Goal: Task Accomplishment & Management: Manage account settings

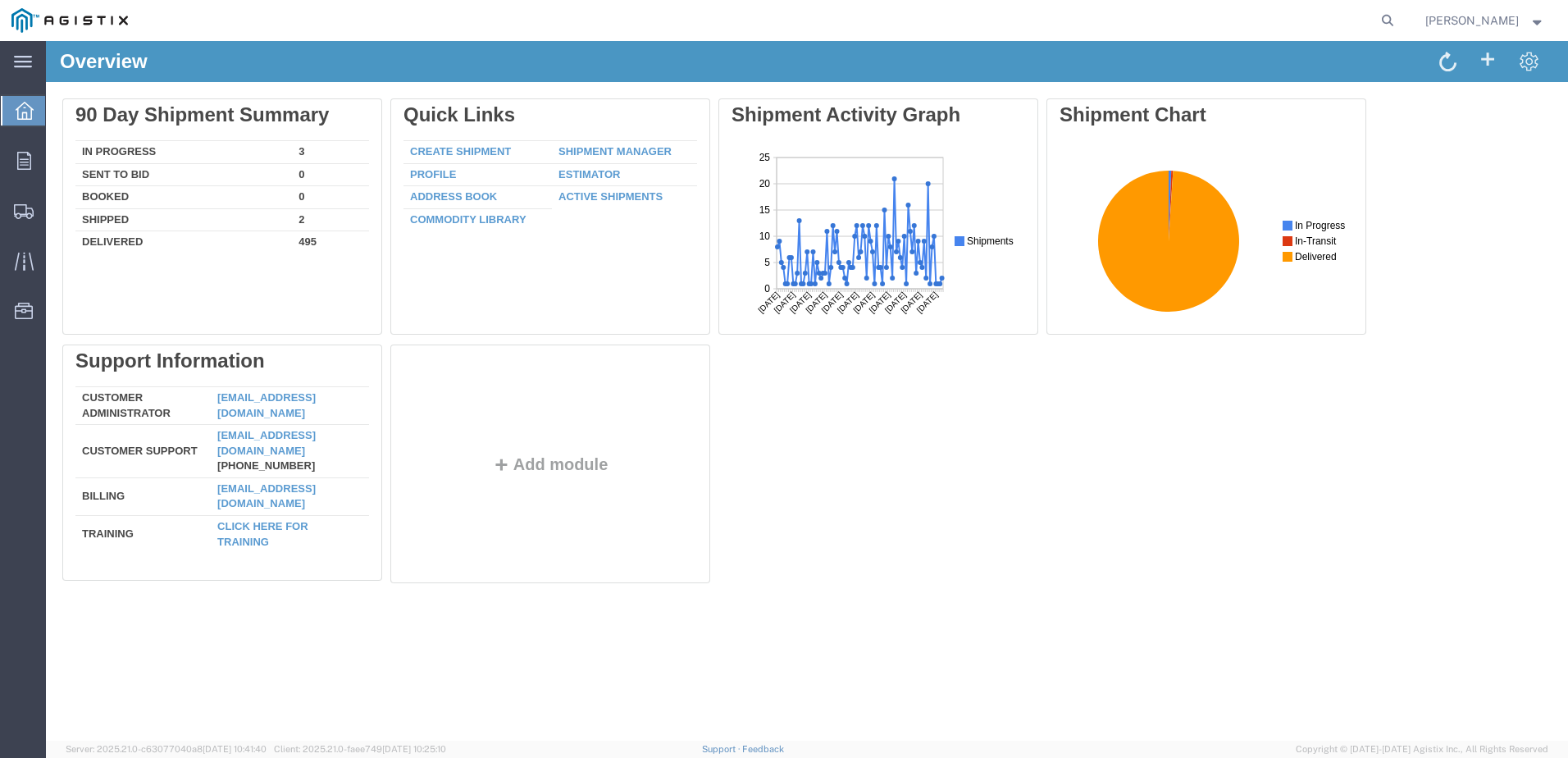
click at [47, 157] on div "Delete 90 Day Shipment Summary In Progress 3 Sent To Bid 0 Booked 0 Shipped 2 D…" at bounding box center [807, 344] width 1522 height 525
click at [41, 159] on div at bounding box center [24, 161] width 46 height 33
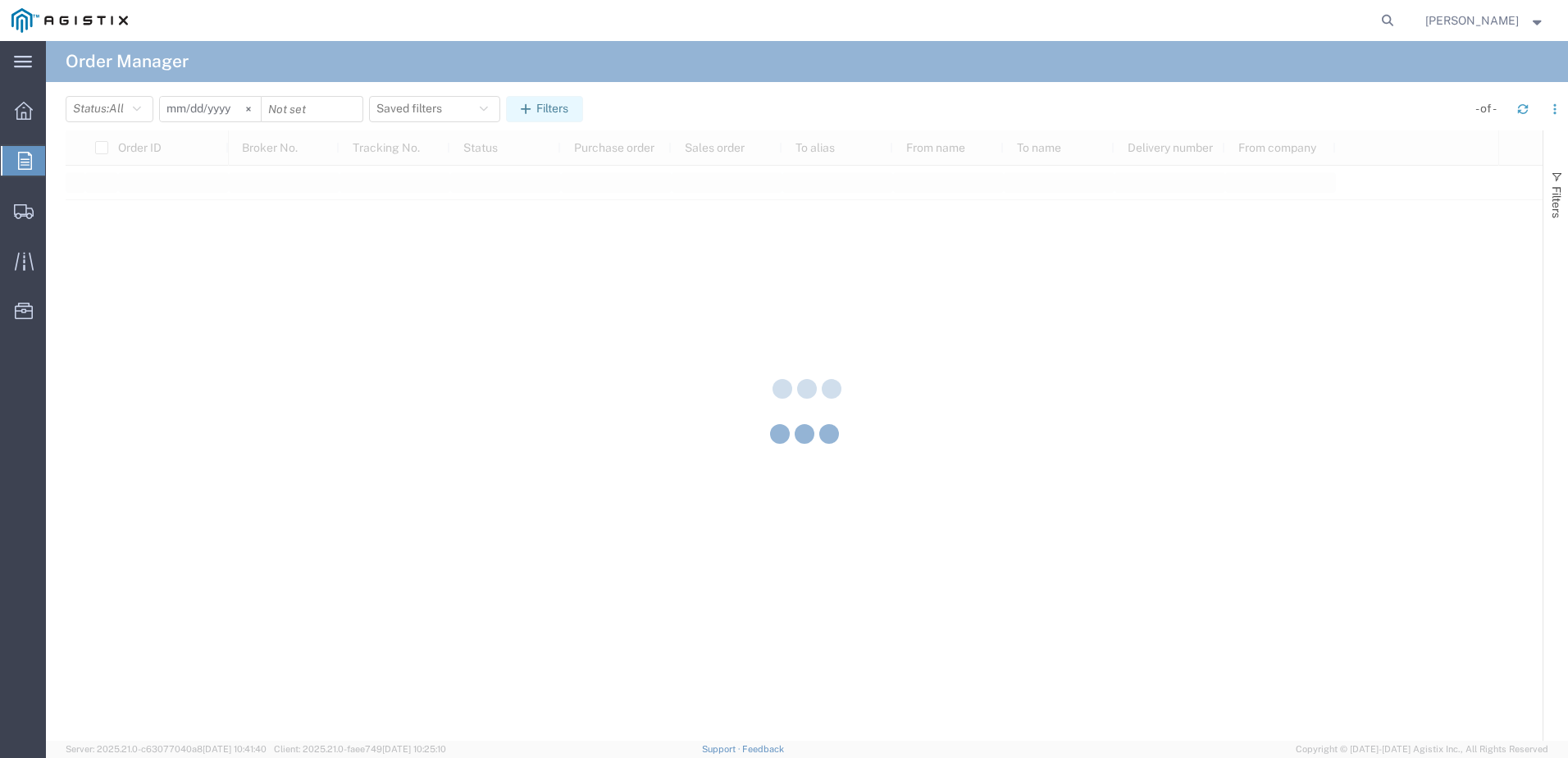
click at [545, 110] on button "Filters" at bounding box center [545, 108] width 77 height 27
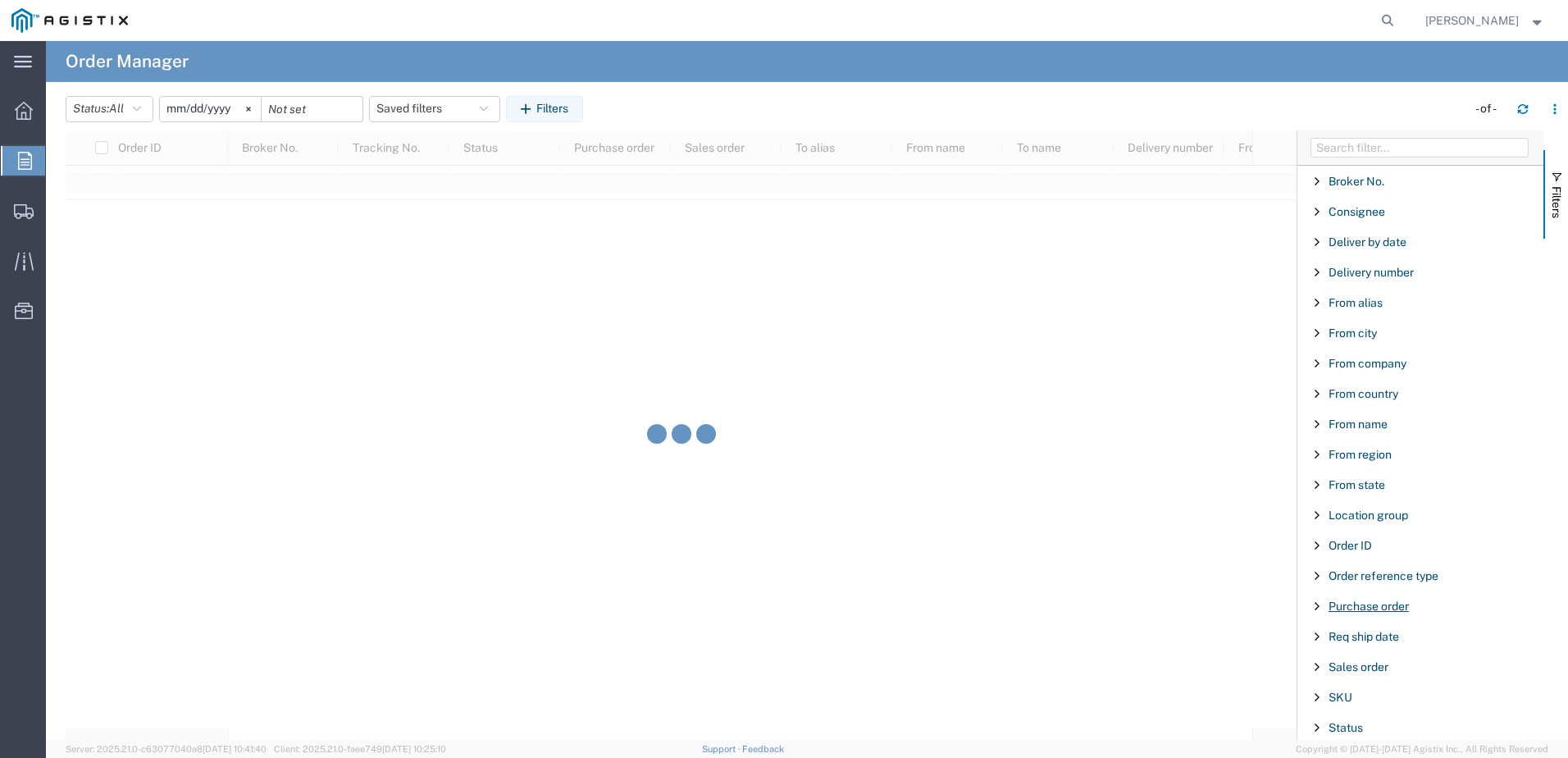
click at [1365, 605] on span "Purchase order" at bounding box center [1368, 606] width 80 height 13
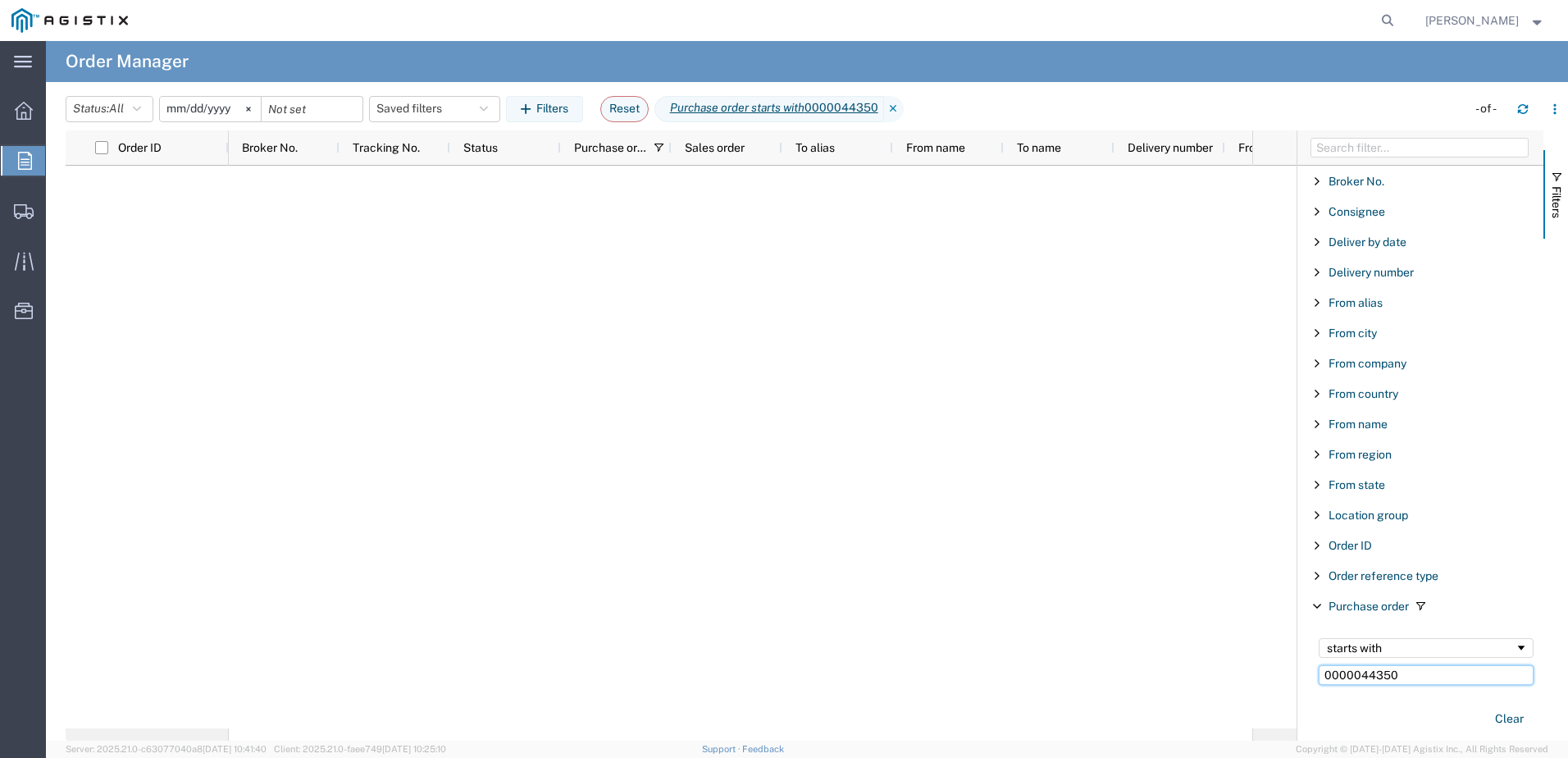
click at [1396, 680] on input "0000044350" at bounding box center [1427, 674] width 215 height 19
paste input "3501426025"
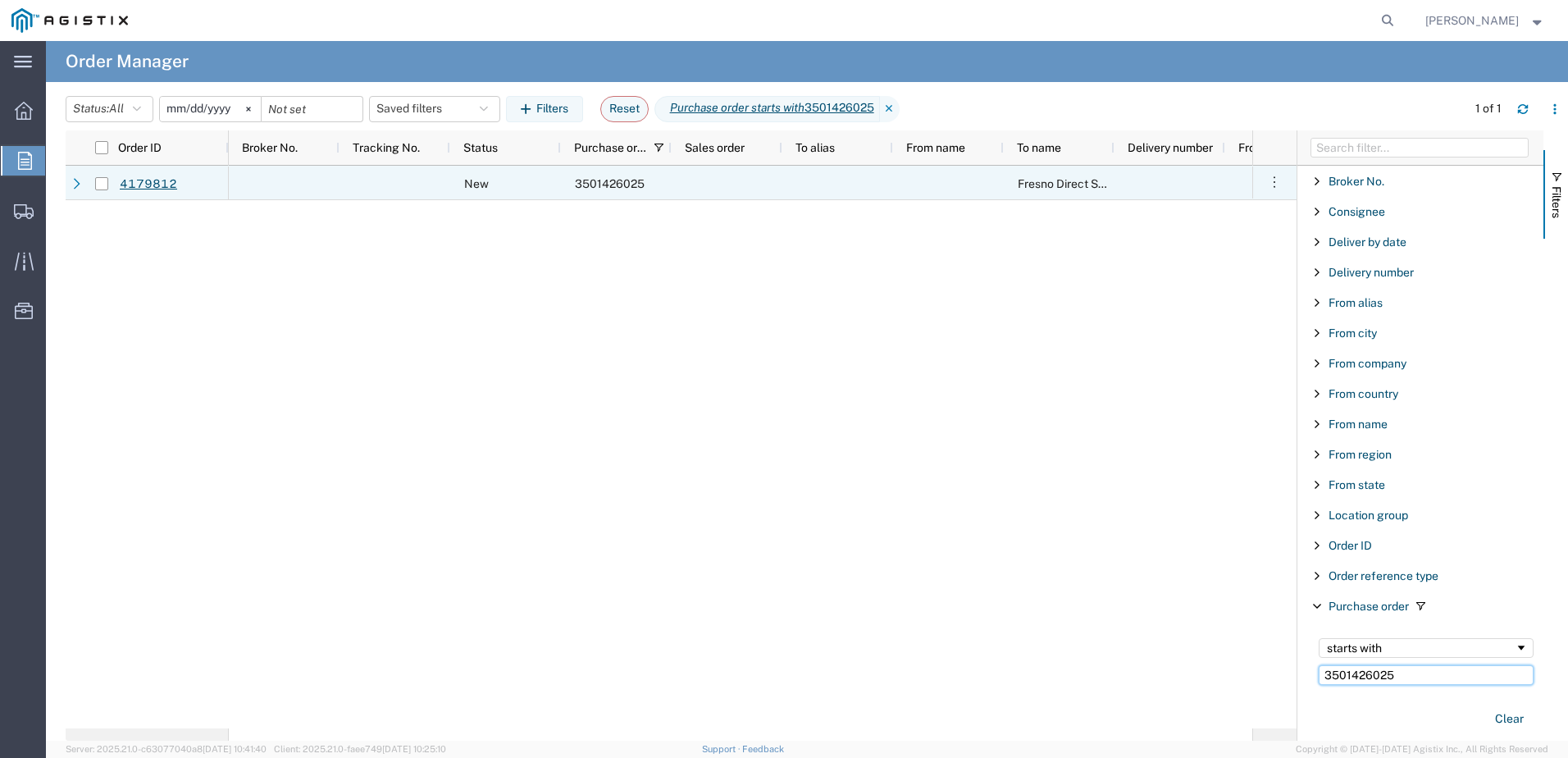
type input "3501426025"
click at [109, 185] on div at bounding box center [102, 183] width 31 height 34
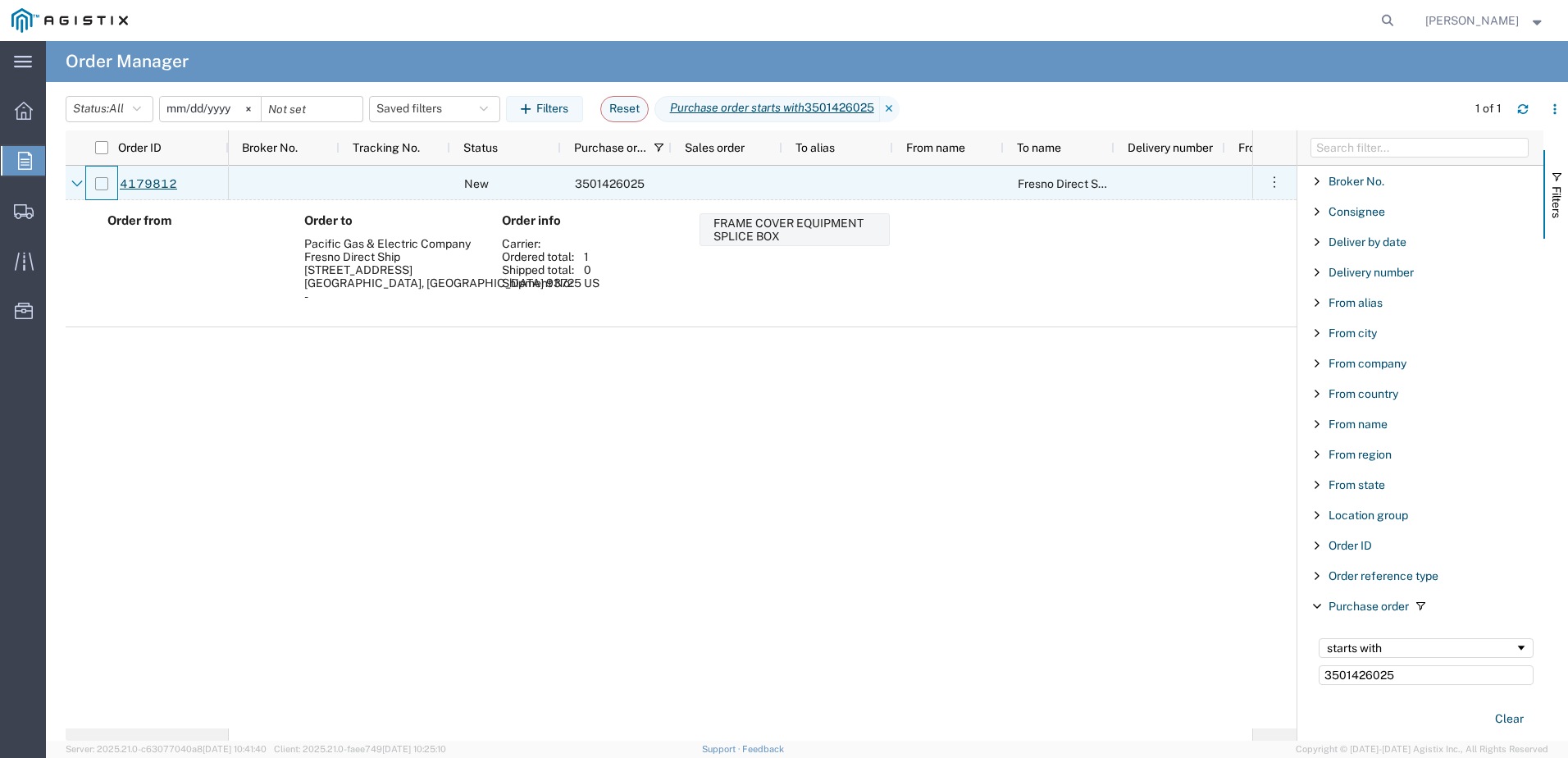
click at [101, 181] on input "Press Space to toggle row selection (unchecked)" at bounding box center [102, 184] width 13 height 13
checkbox input "true"
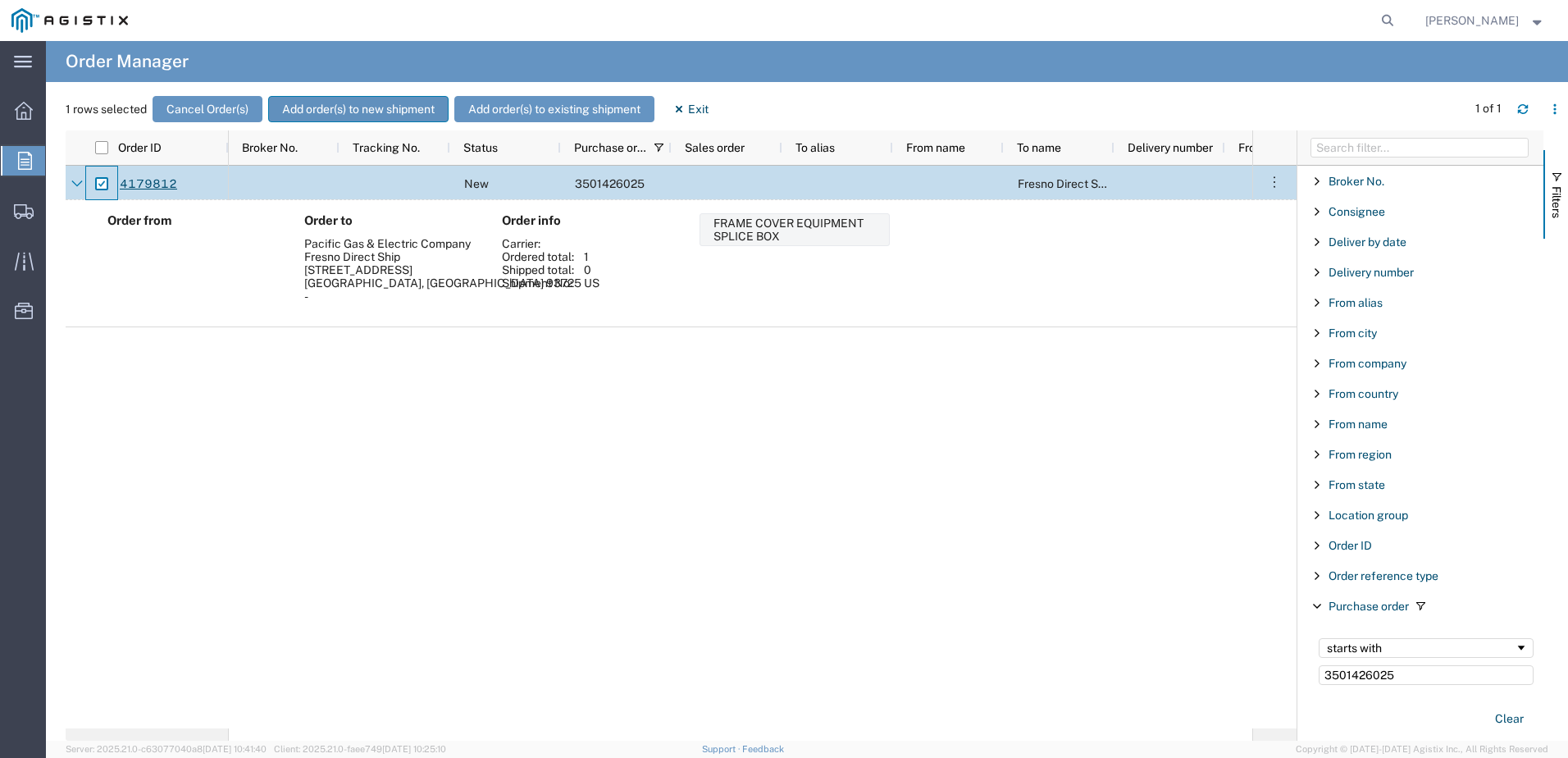
click at [370, 107] on button "Add order(s) to new shipment" at bounding box center [358, 108] width 180 height 27
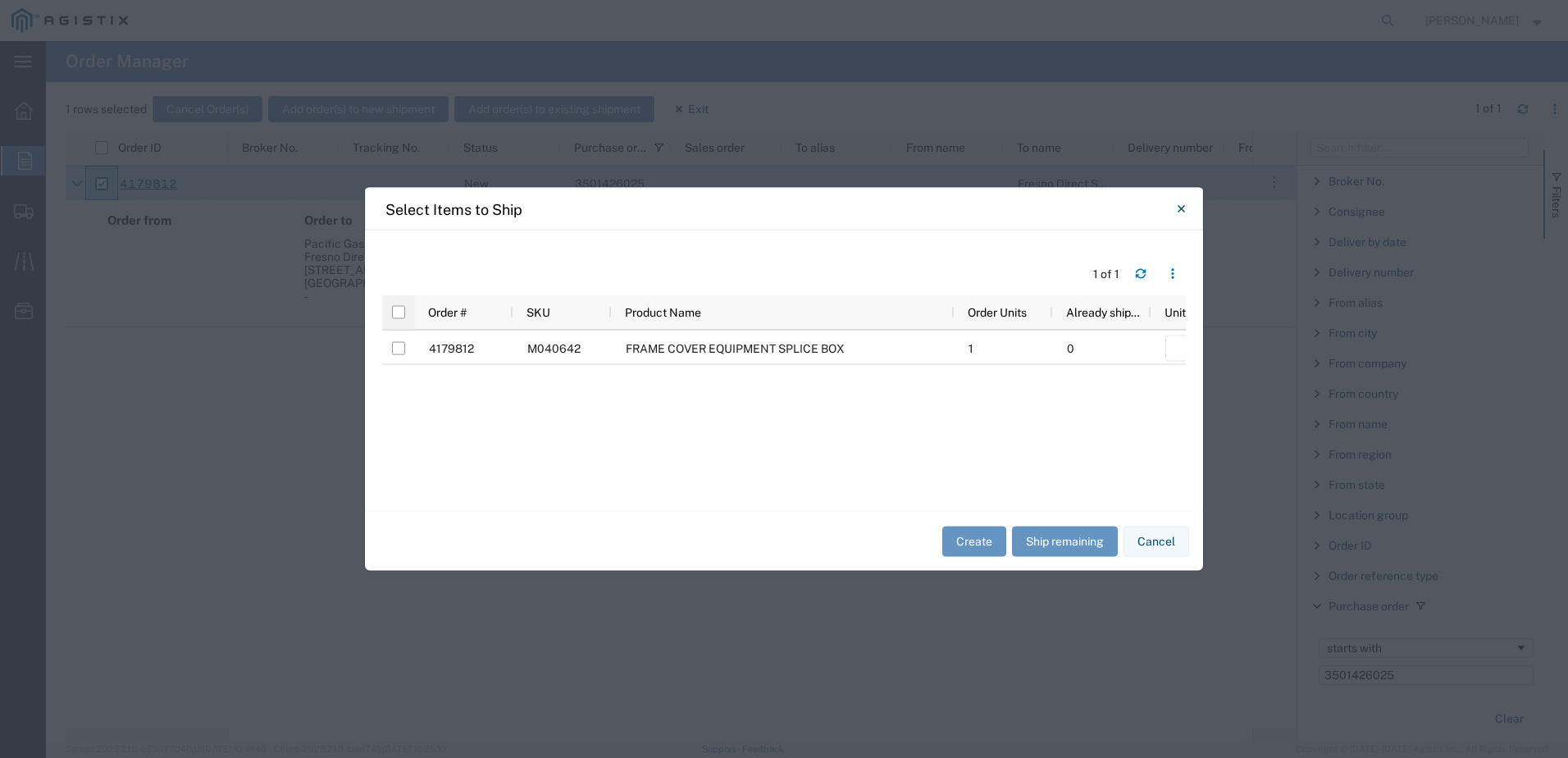
click at [395, 320] on div at bounding box center [399, 311] width 33 height 34
click at [399, 309] on input "checkbox" at bounding box center [399, 312] width 13 height 13
checkbox input "true"
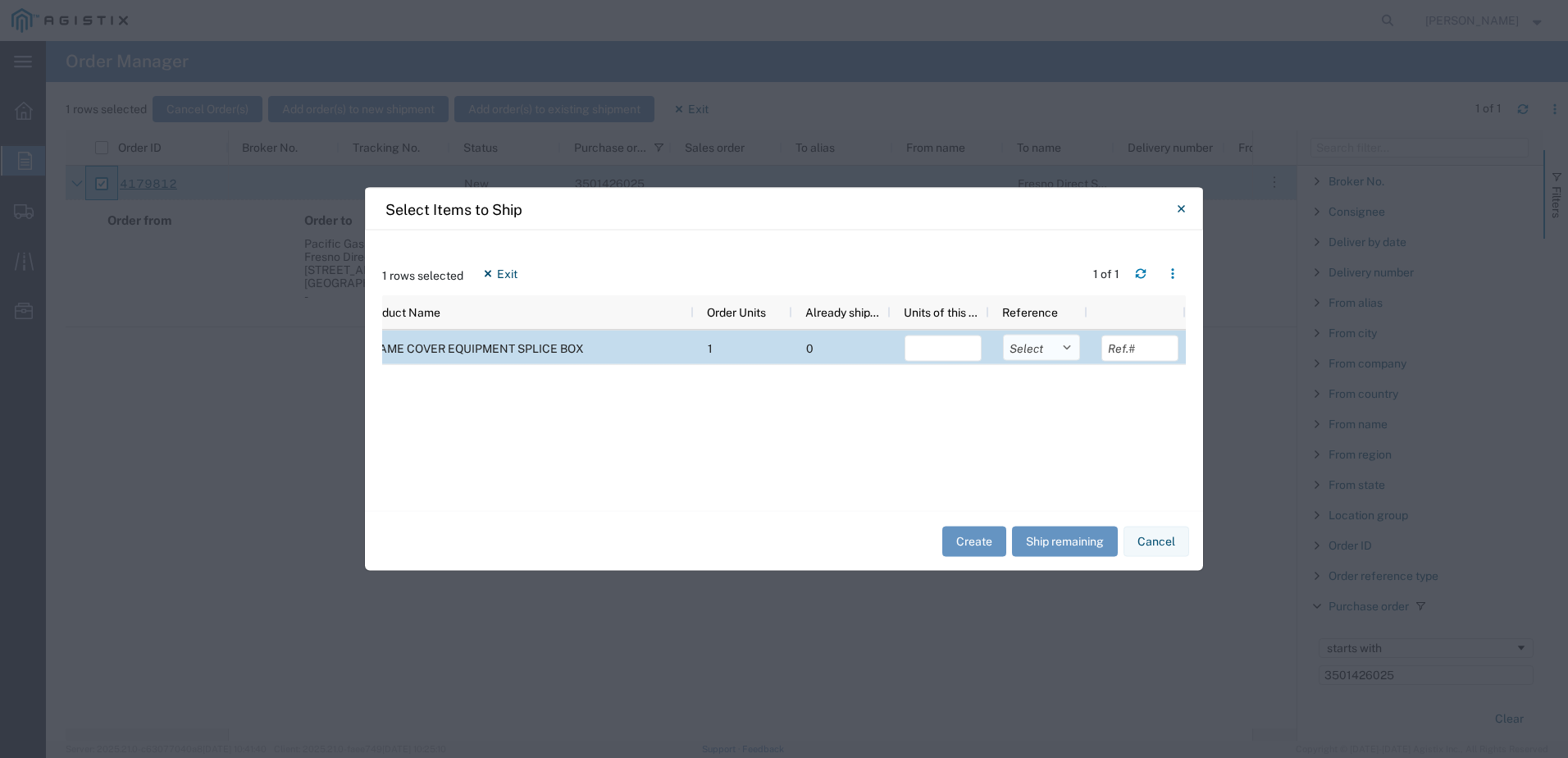
click at [1070, 349] on select "Select Purchase Order Delivery Number" at bounding box center [1042, 347] width 77 height 27
select select "PURCHORD"
click at [1003, 334] on select "Select Purchase Order Delivery Number" at bounding box center [1042, 347] width 77 height 27
click at [974, 348] on input "number" at bounding box center [943, 348] width 77 height 27
click at [1035, 532] on button "Ship remaining" at bounding box center [1065, 540] width 106 height 30
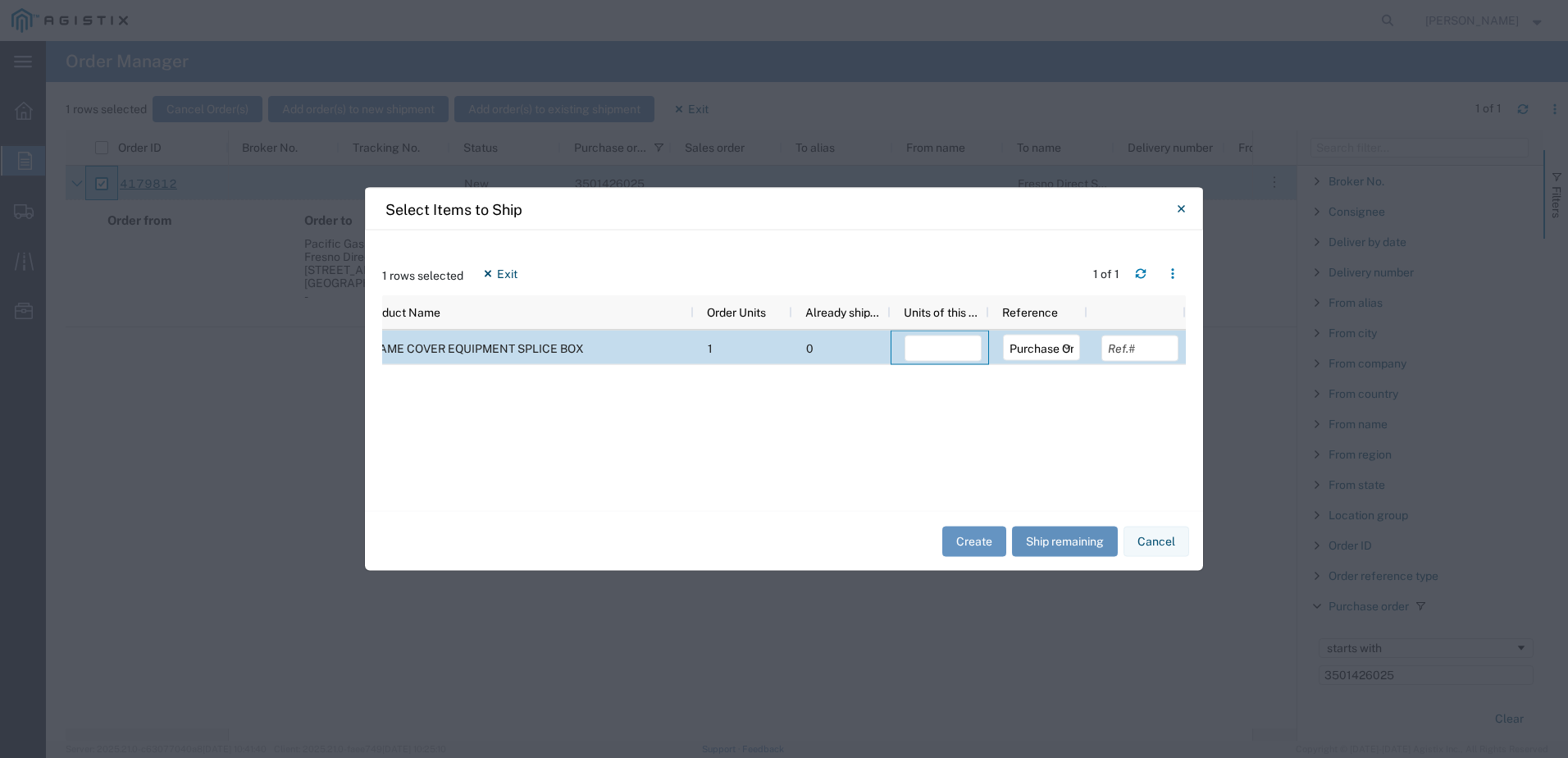
type input "1"
click at [964, 537] on button "Create" at bounding box center [975, 540] width 64 height 30
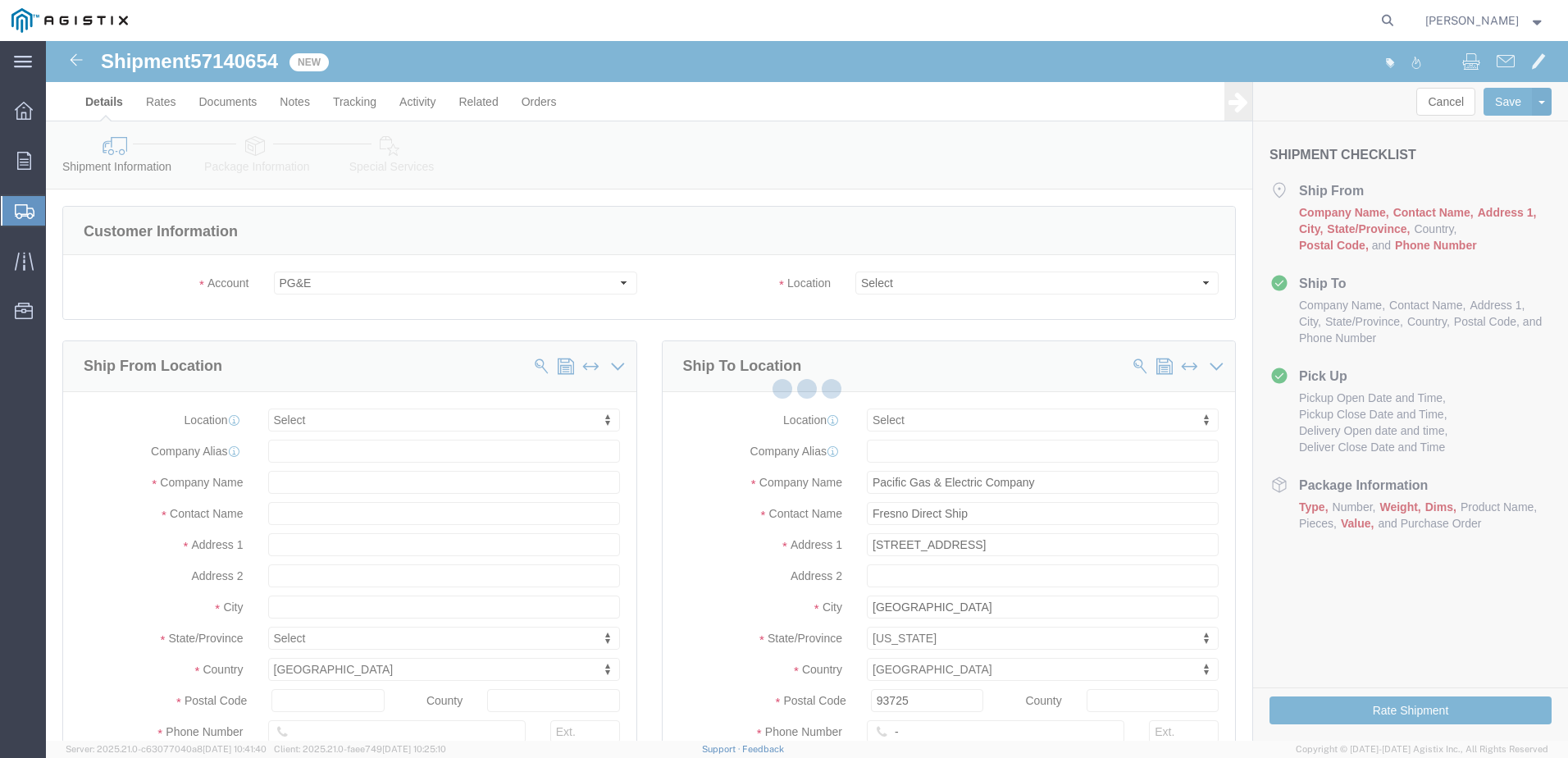
select select
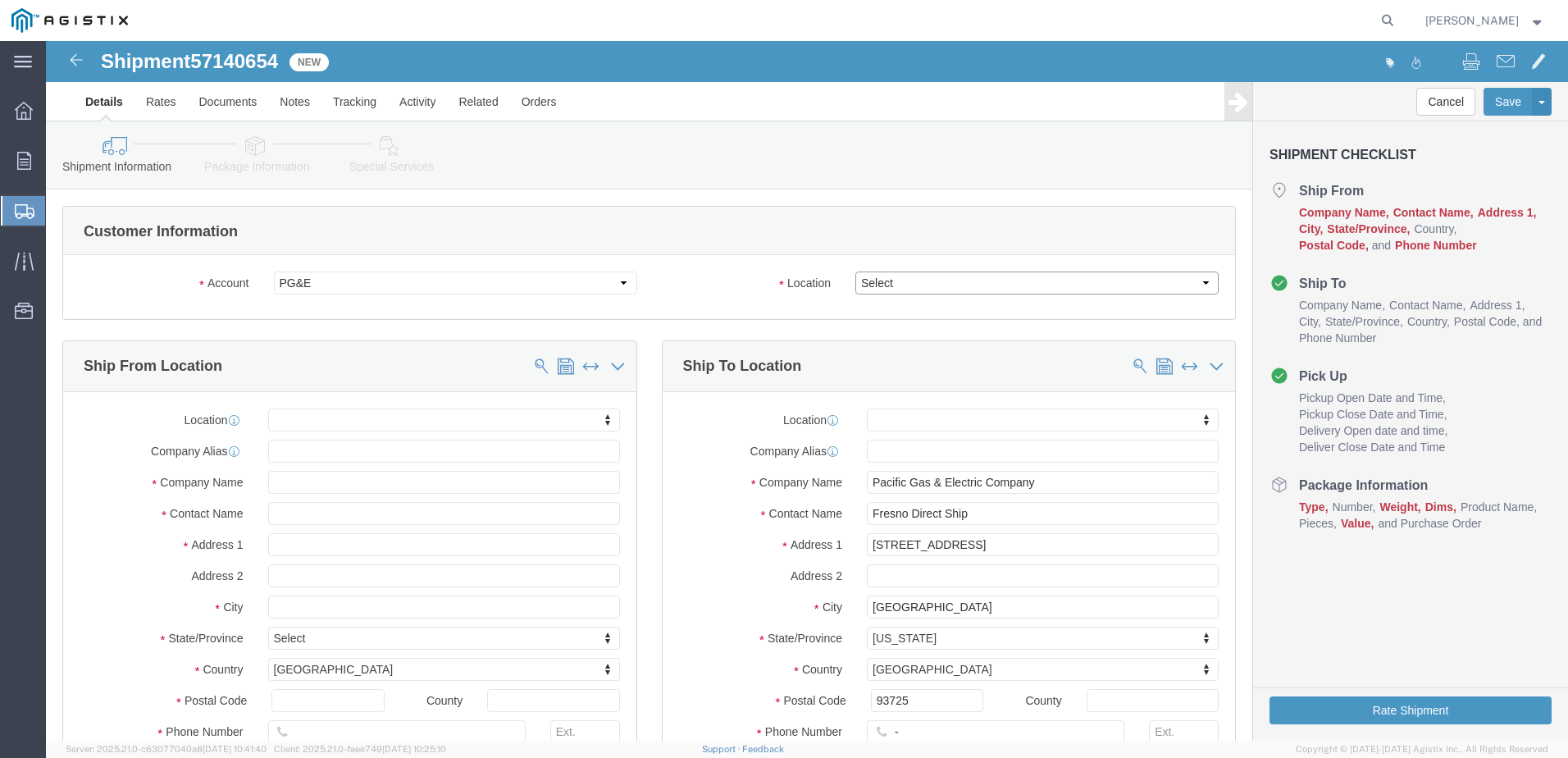
drag, startPoint x: 957, startPoint y: 281, endPoint x: 911, endPoint y: 241, distance: 61.0
click select "Select All Others [GEOGRAPHIC_DATA] [GEOGRAPHIC_DATA] [GEOGRAPHIC_DATA] [GEOGRA…"
select select "23082"
click select "Select All Others [GEOGRAPHIC_DATA] [GEOGRAPHIC_DATA] [GEOGRAPHIC_DATA] [GEOGRA…"
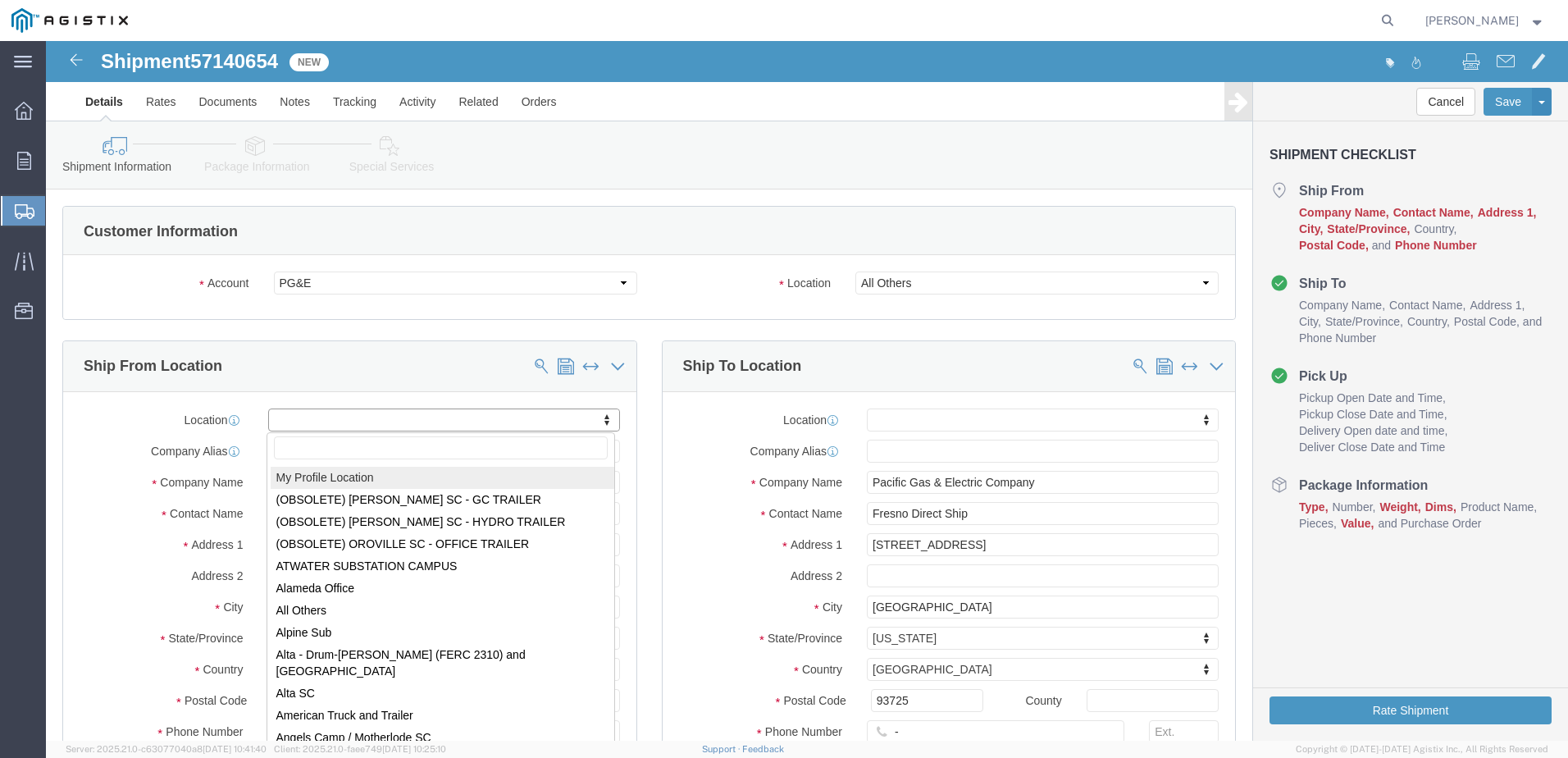
select select "MYPROFILE"
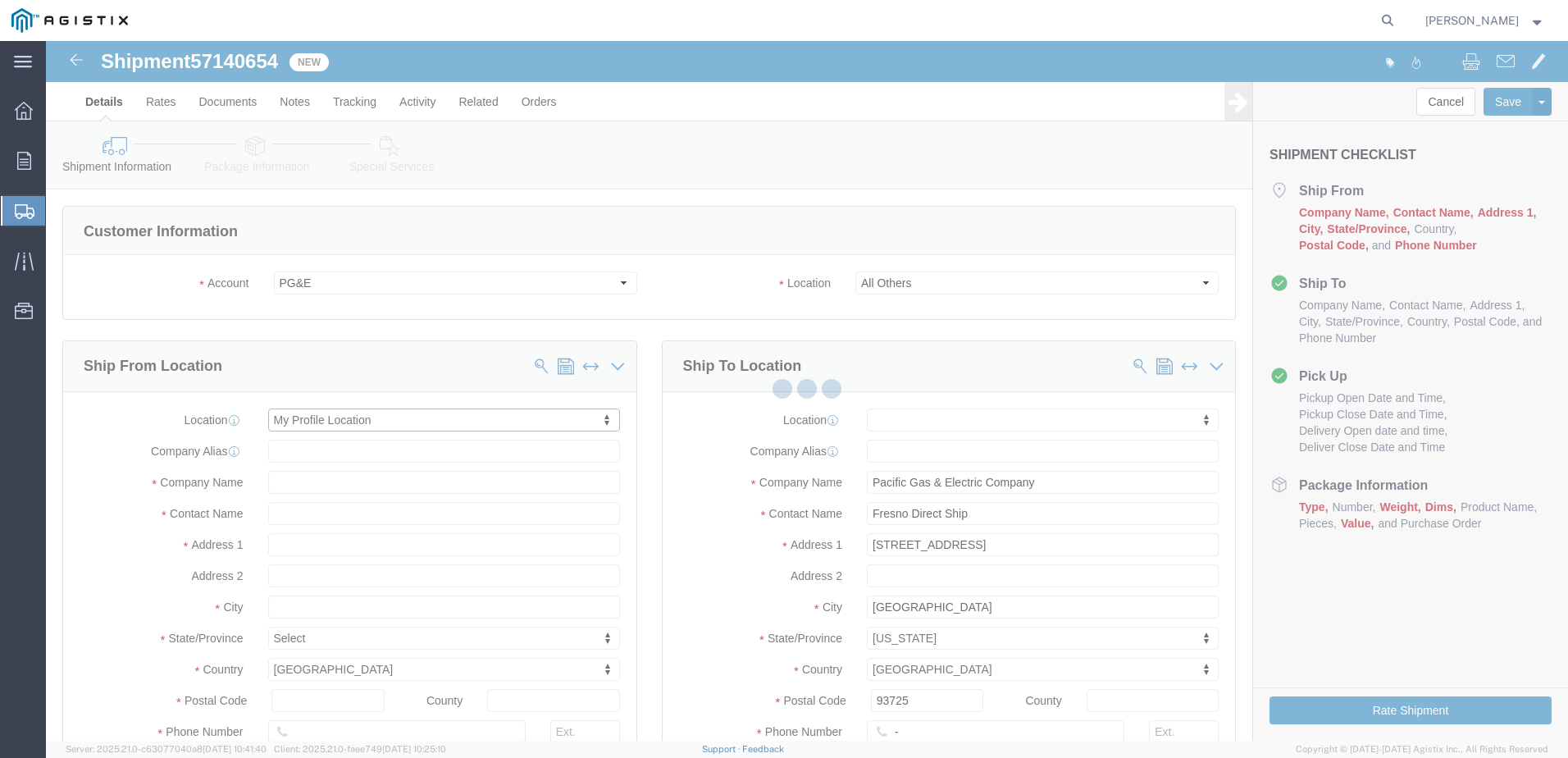
type input "[STREET_ADDRESS]"
type input "94566"
type input "[PHONE_NUMBER]"
type input "[EMAIL_ADDRESS][DOMAIN_NAME]"
checkbox input "true"
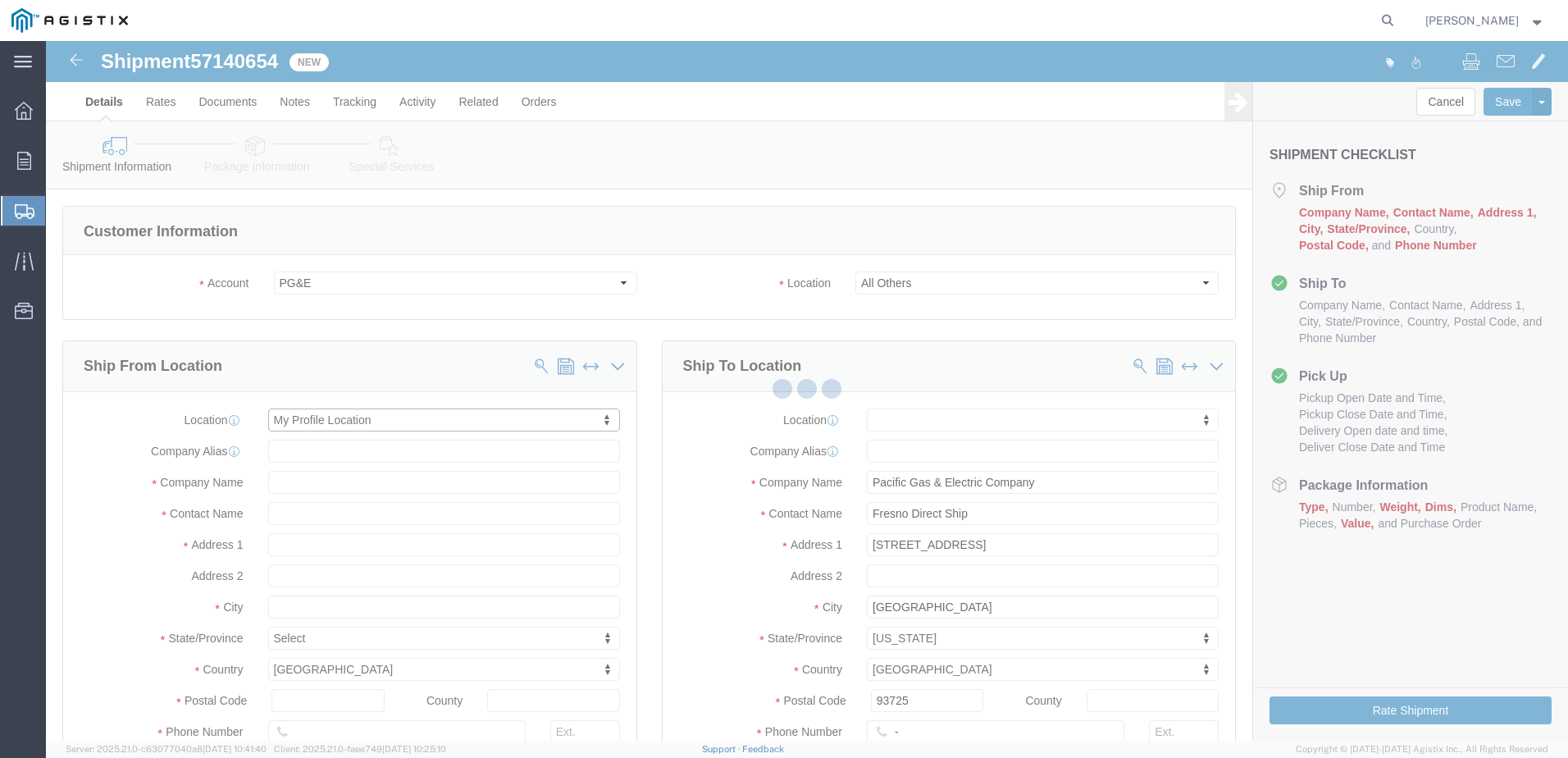
type input "Oldcastle Precast Inc"
type input "[PERSON_NAME]"
type input "PLEASANTON"
select select "CA"
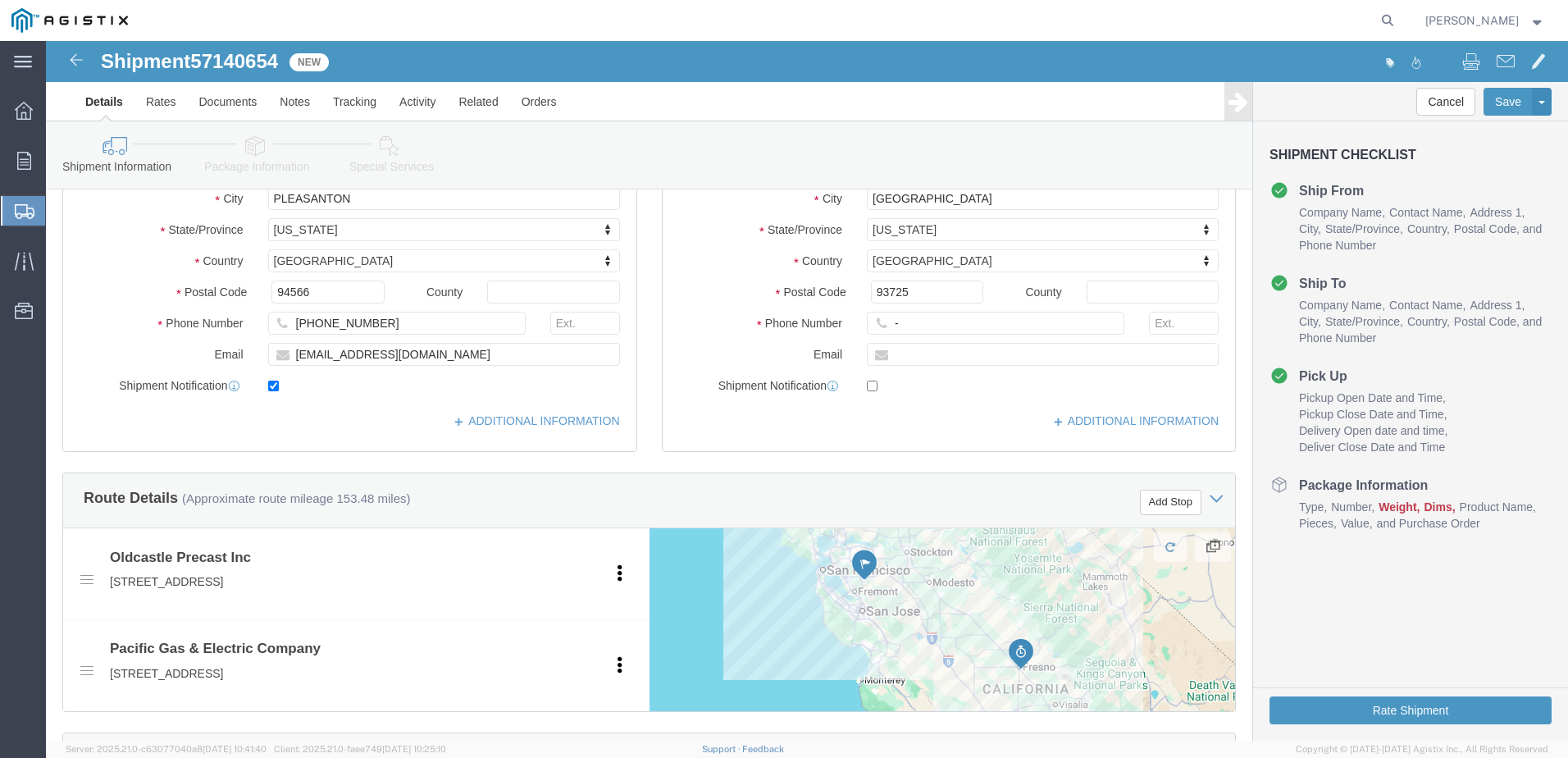
scroll to position [246, 0]
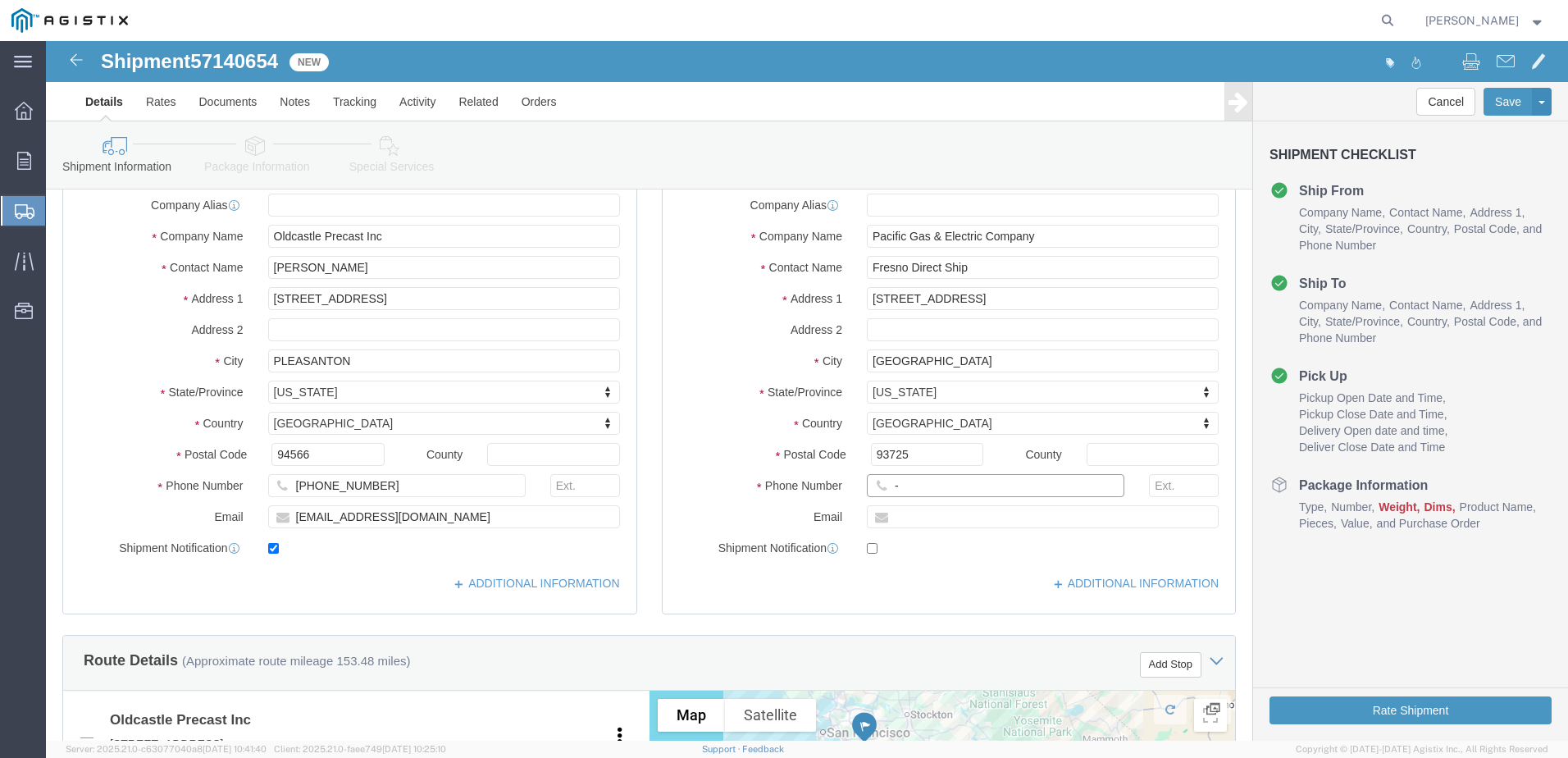
click input "-"
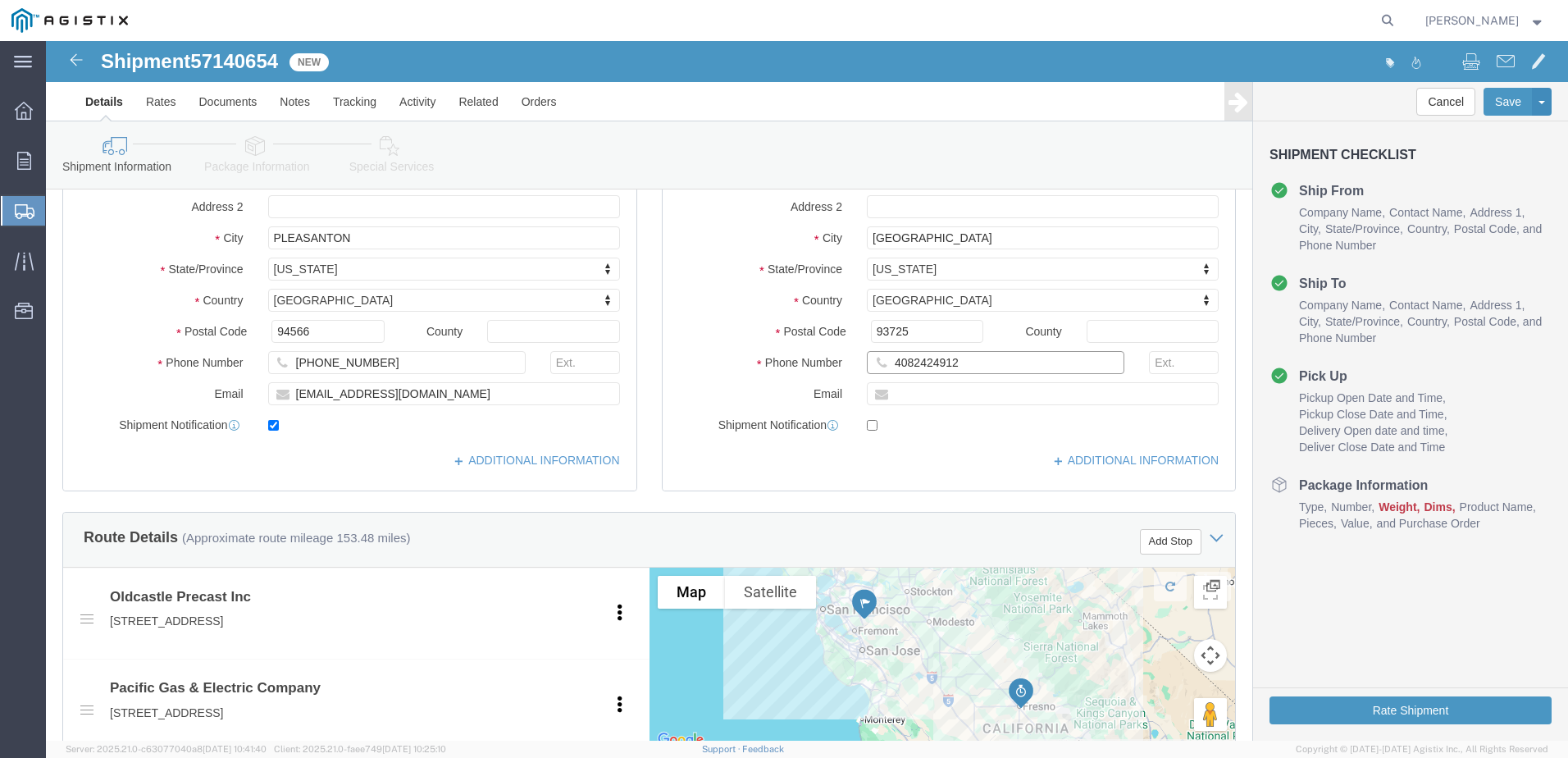
scroll to position [739, 0]
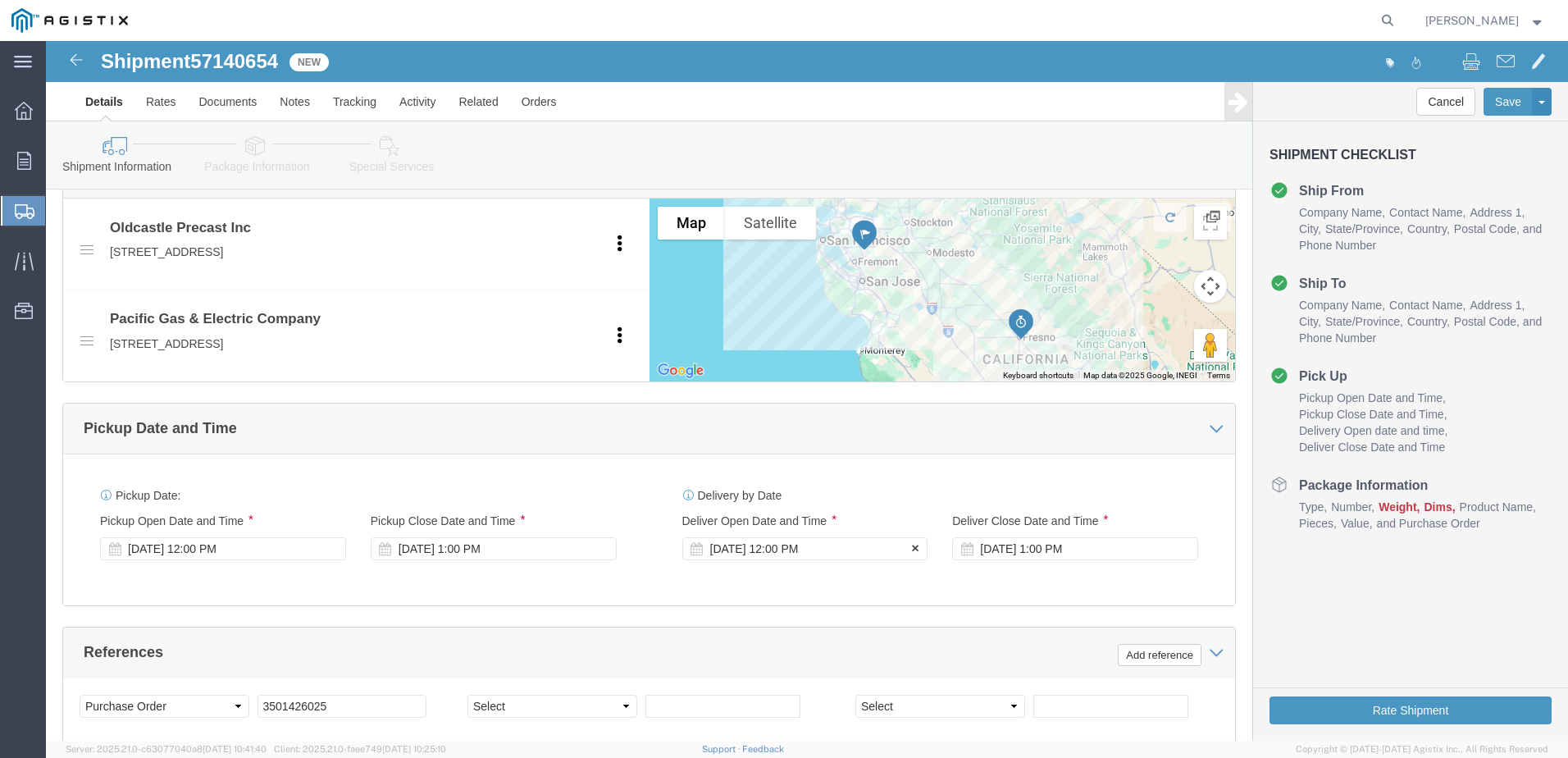
type input "4082424912"
click div "[DATE] 12:00 PM"
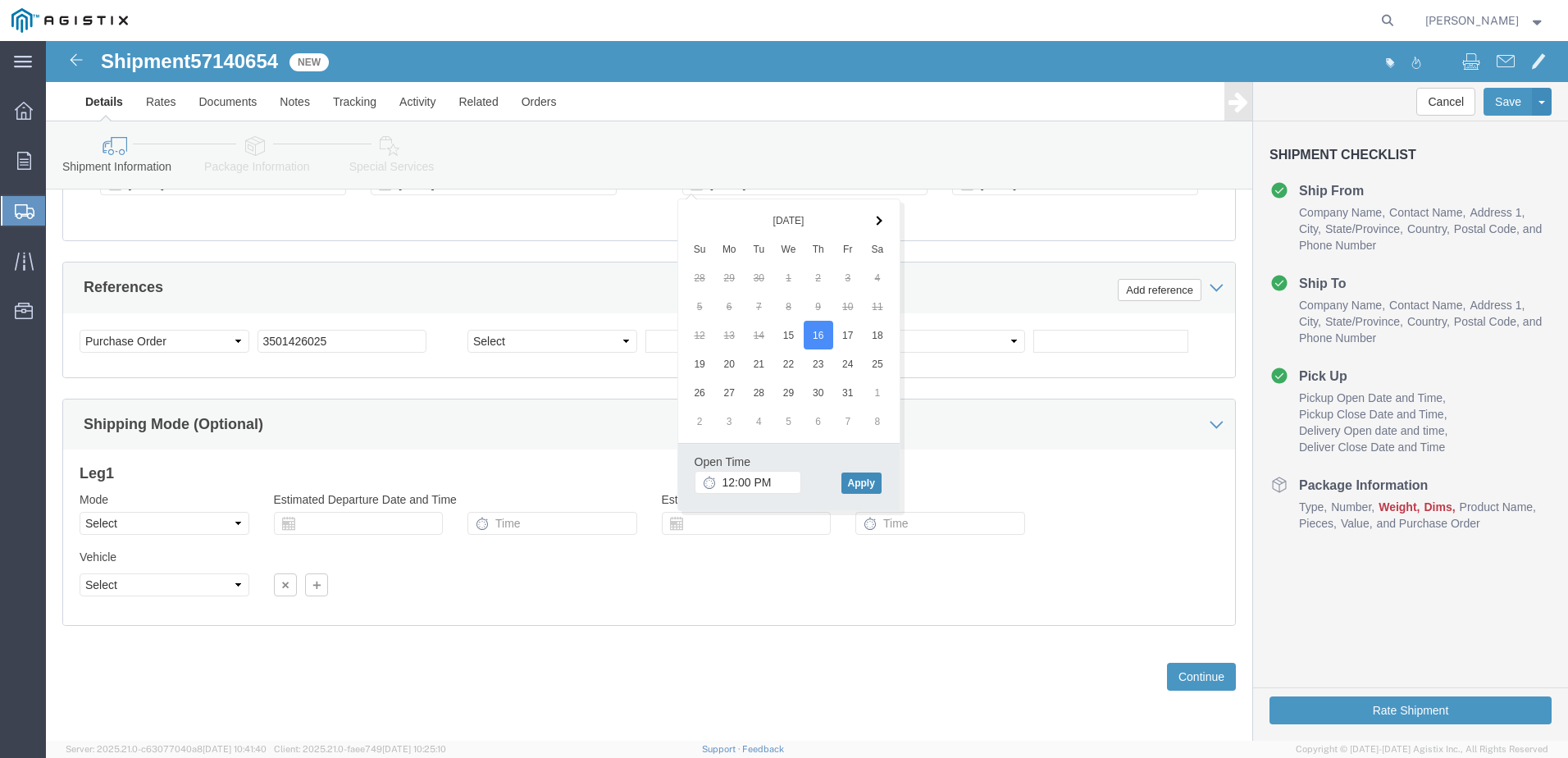
click button "Apply"
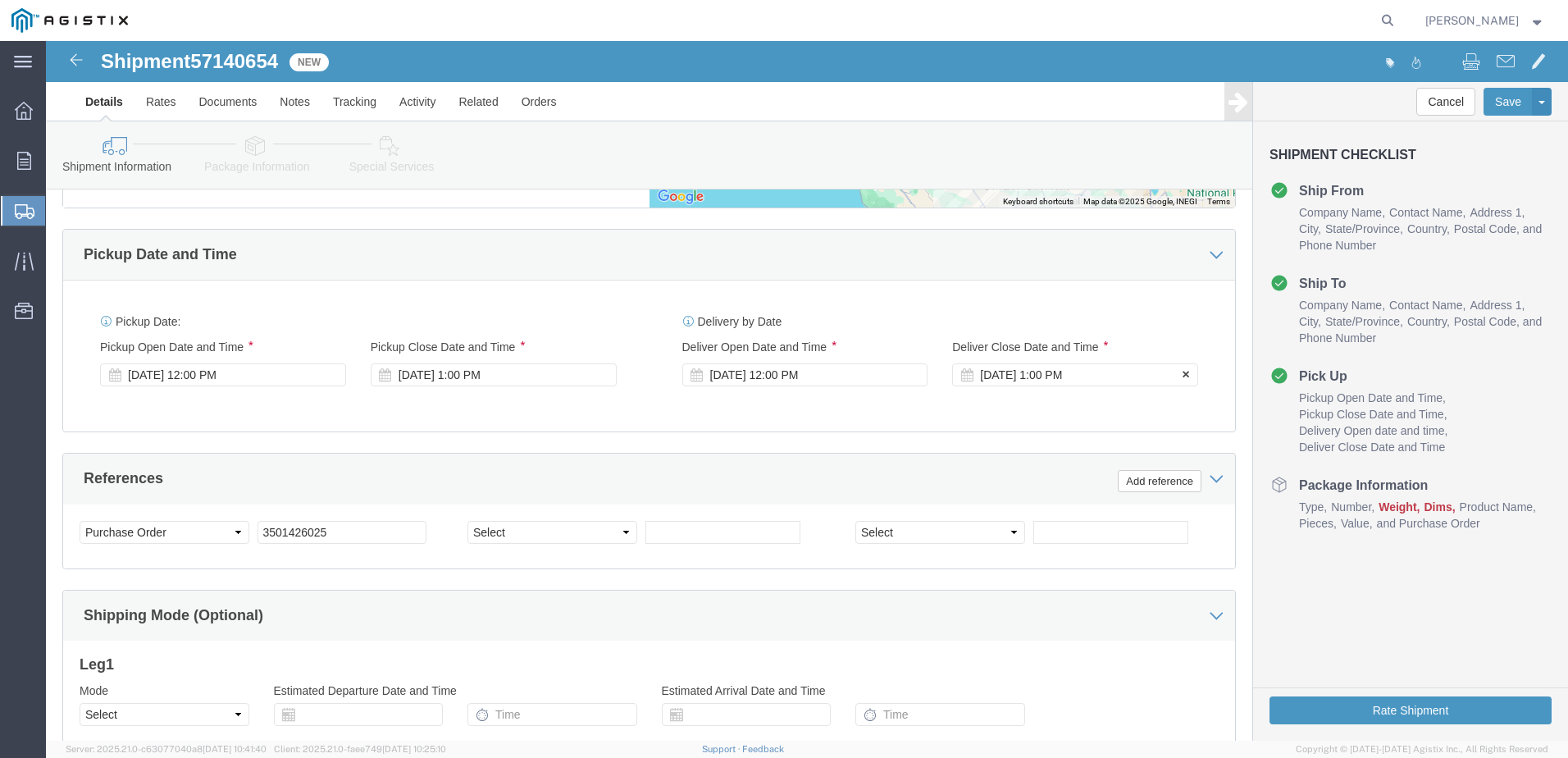
scroll to position [857, 0]
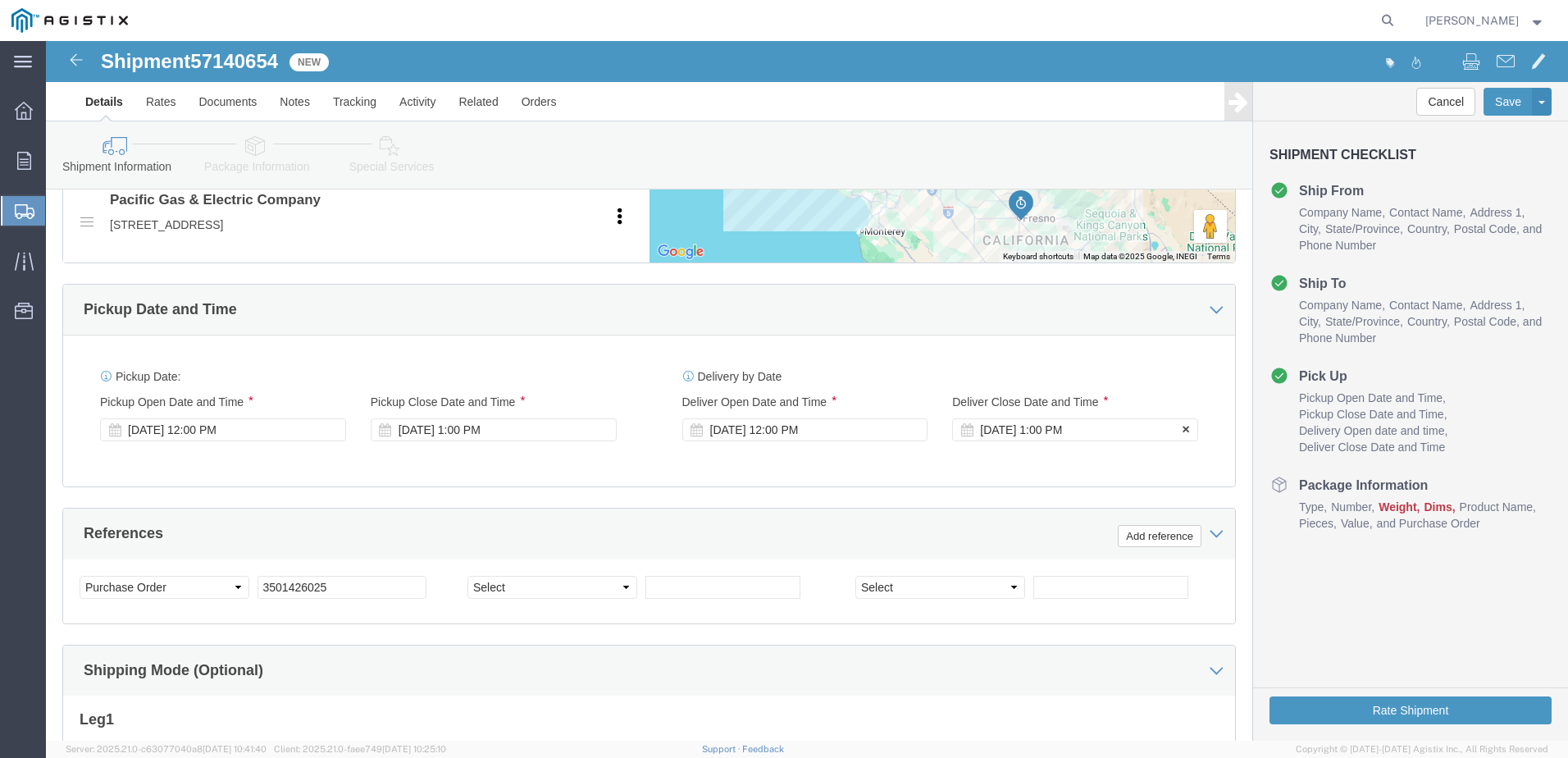
click div "[DATE] 1:00 PM"
click button "Apply"
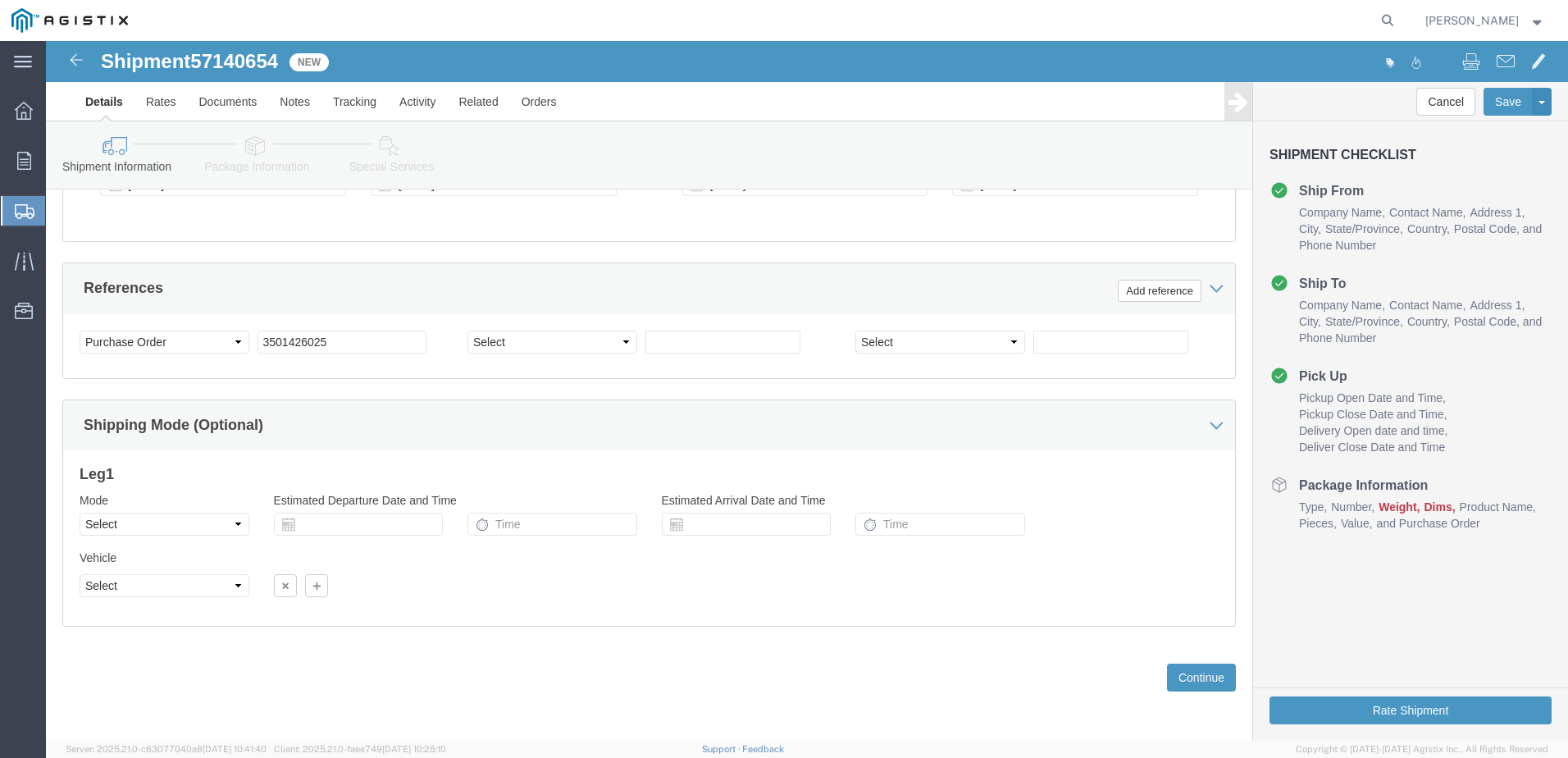
scroll to position [1103, 0]
click button "Continue"
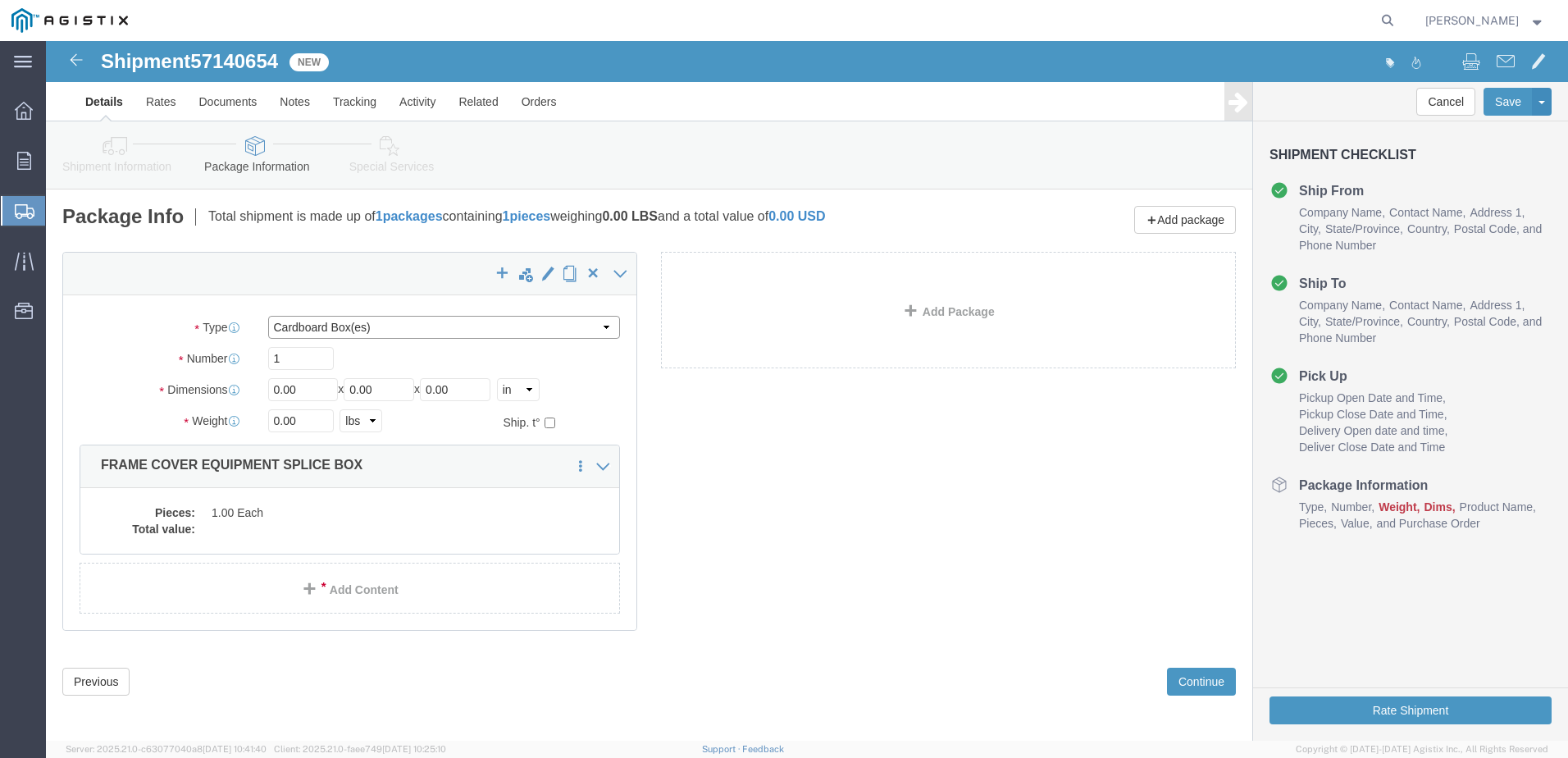
click select "Select Bulk Bundle(s) Cardboard Box(es) Carton(s) Crate(s) Drum(s) (Fiberboard)…"
select select "YRPK"
click select "Select Bulk Bundle(s) Cardboard Box(es) Carton(s) Crate(s) Drum(s) (Fiberboard)…"
click input "0.00"
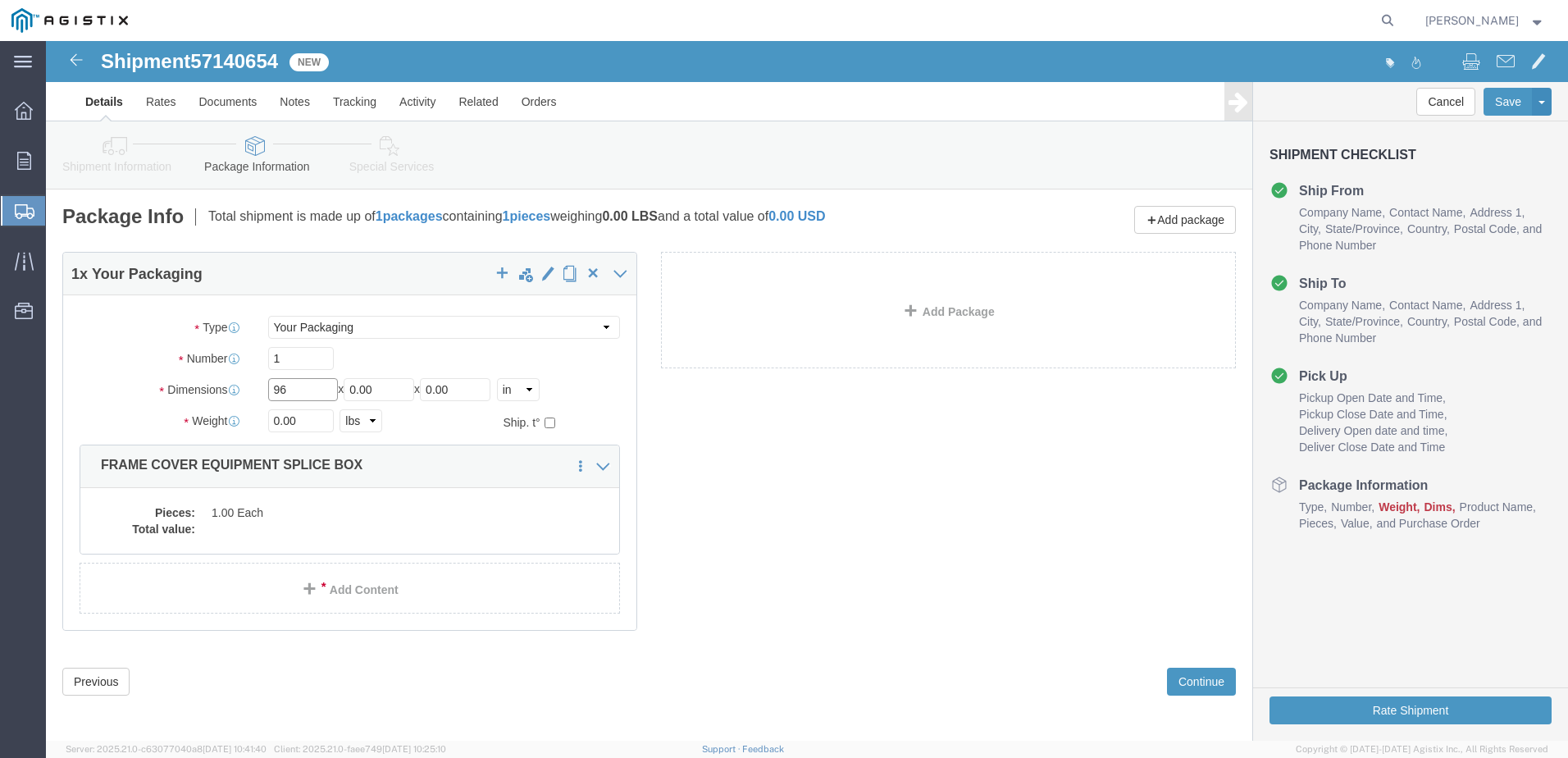
type input "96"
type input "48"
type input "12"
drag, startPoint x: 251, startPoint y: 379, endPoint x: 210, endPoint y: 383, distance: 41.2
click div "0.00 Select kgs lbs"
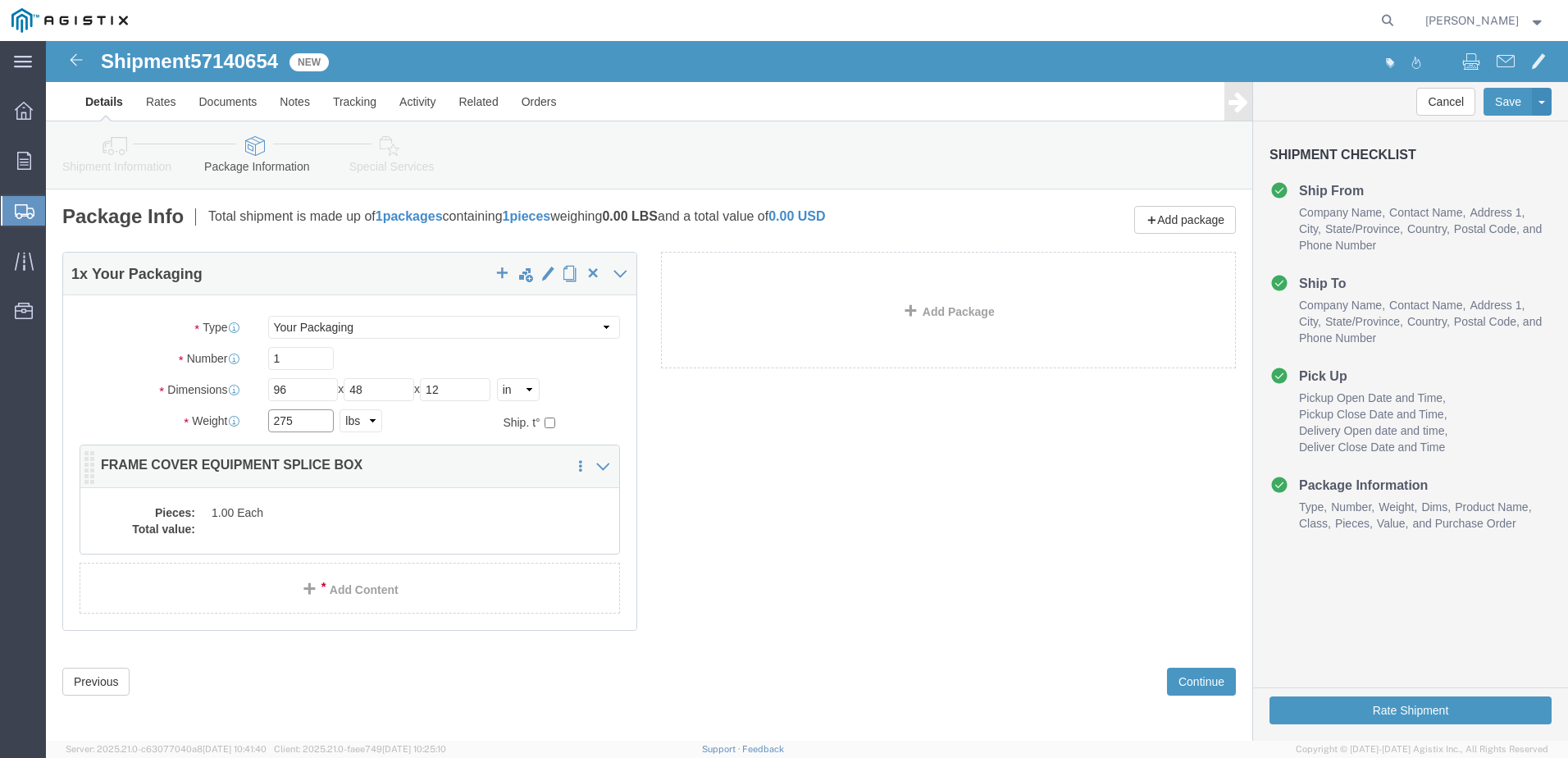
type input "275"
click dd
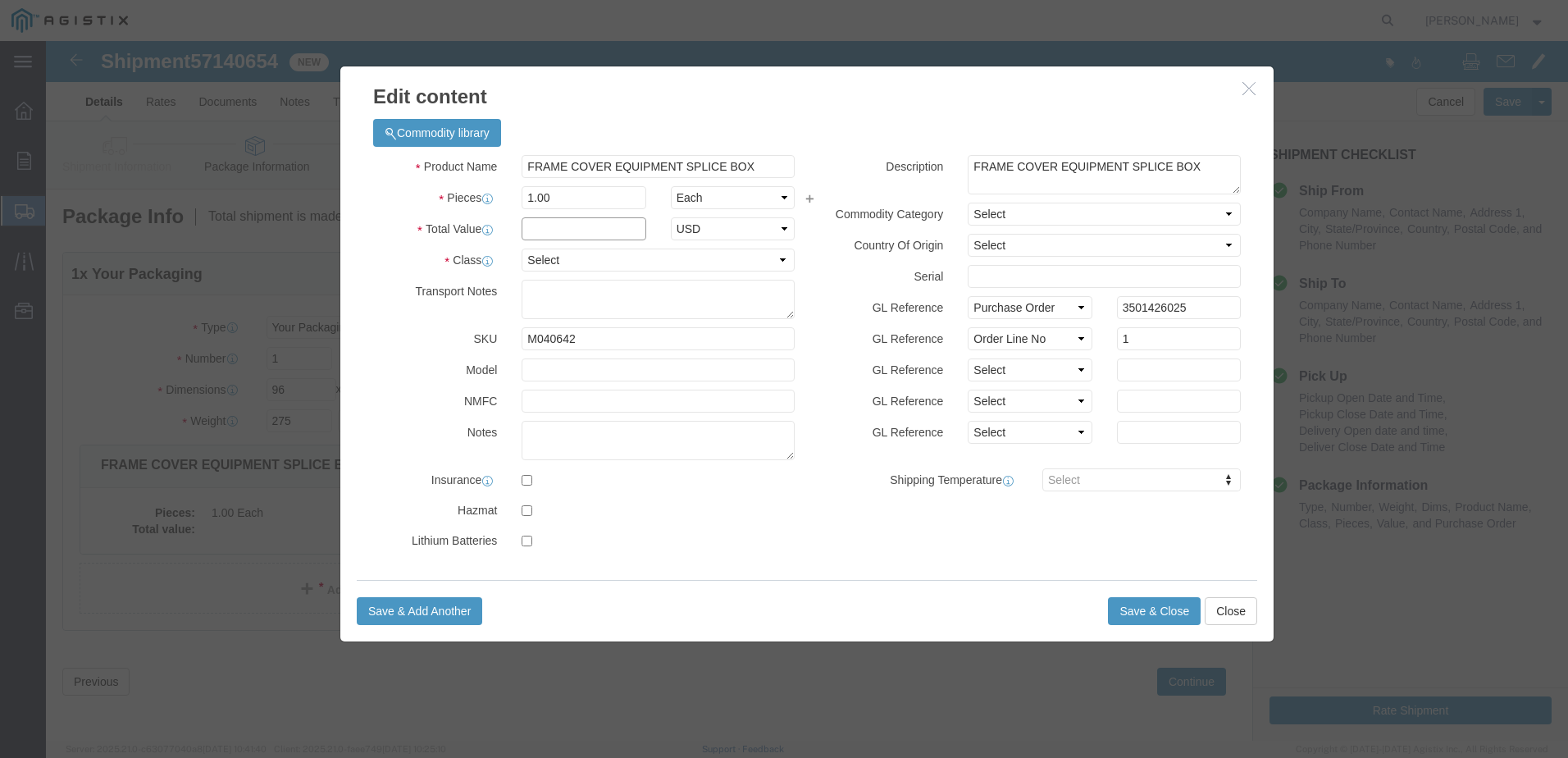
click input "text"
type input "1"
click select "Select 50 55 60 65 70 85 92.5 100 125 175 250 300 400"
select select "55"
click select "Select 50 55 60 65 70 85 92.5 100 125 175 250 300 400"
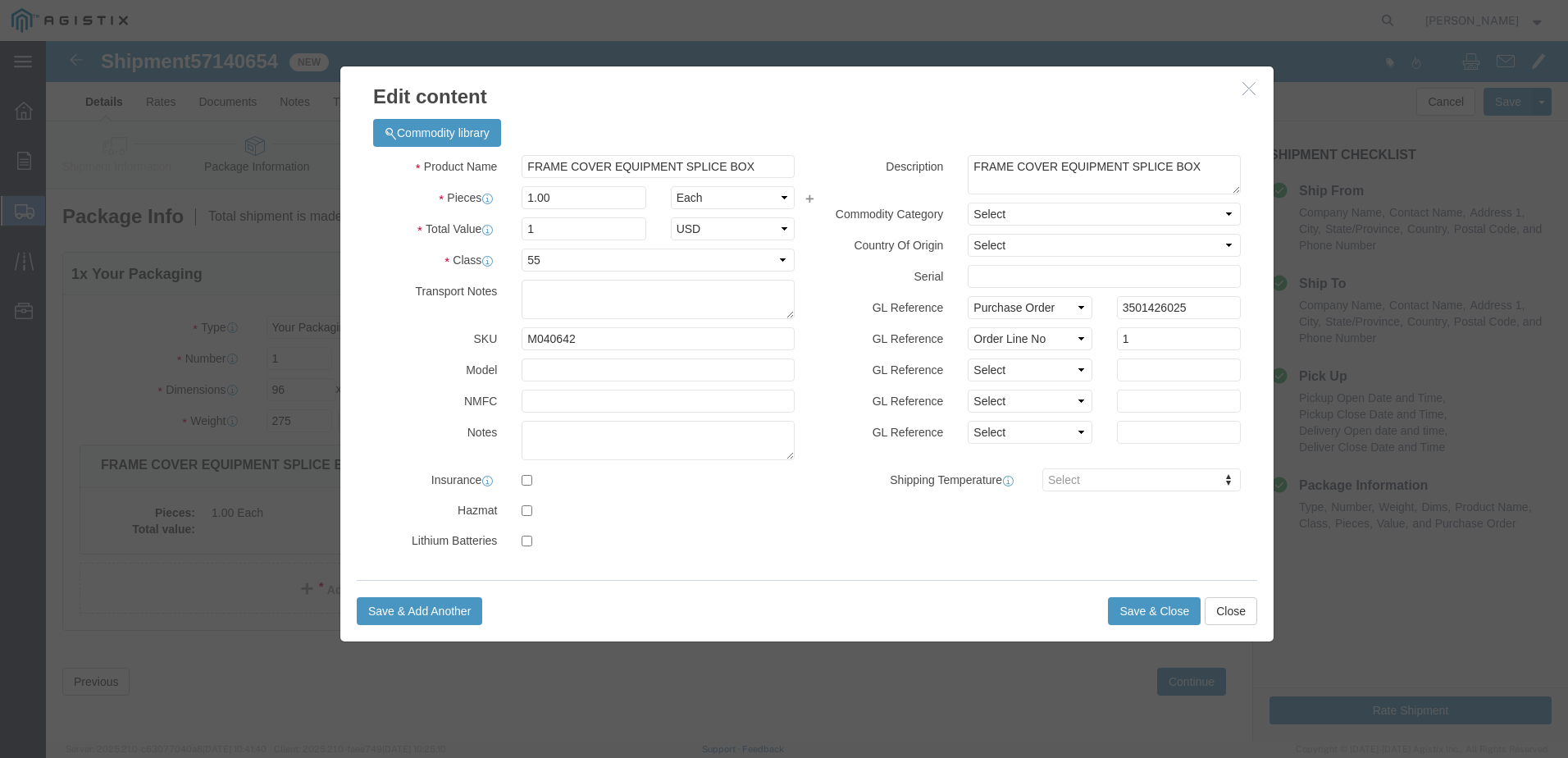
click div "Product Name FRAME COVER EQUIPMENT SPLICE BOX Pieces 1.00 Select Bag Barrels 10…"
click button "Save & Close"
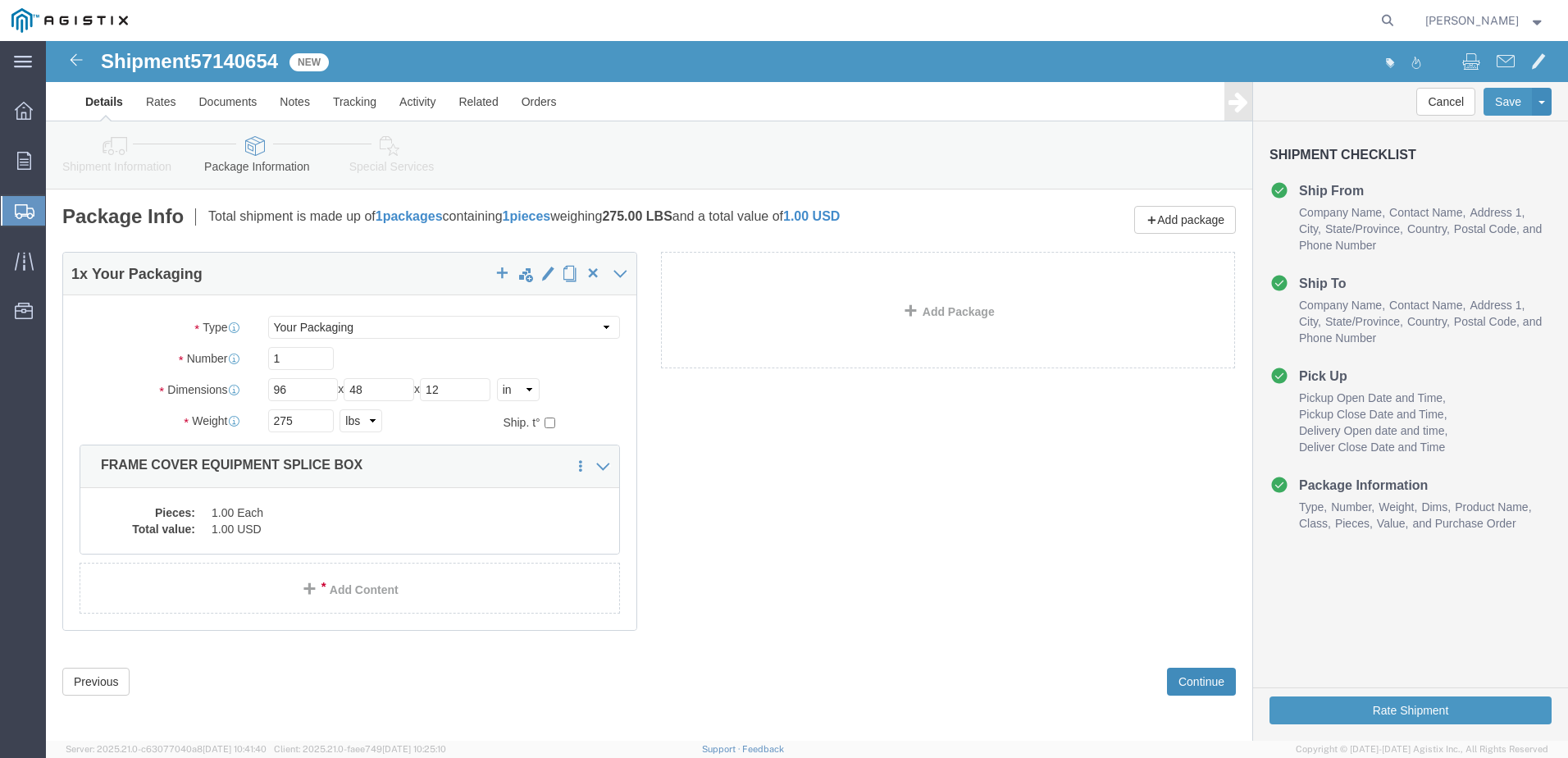
click button "Continue"
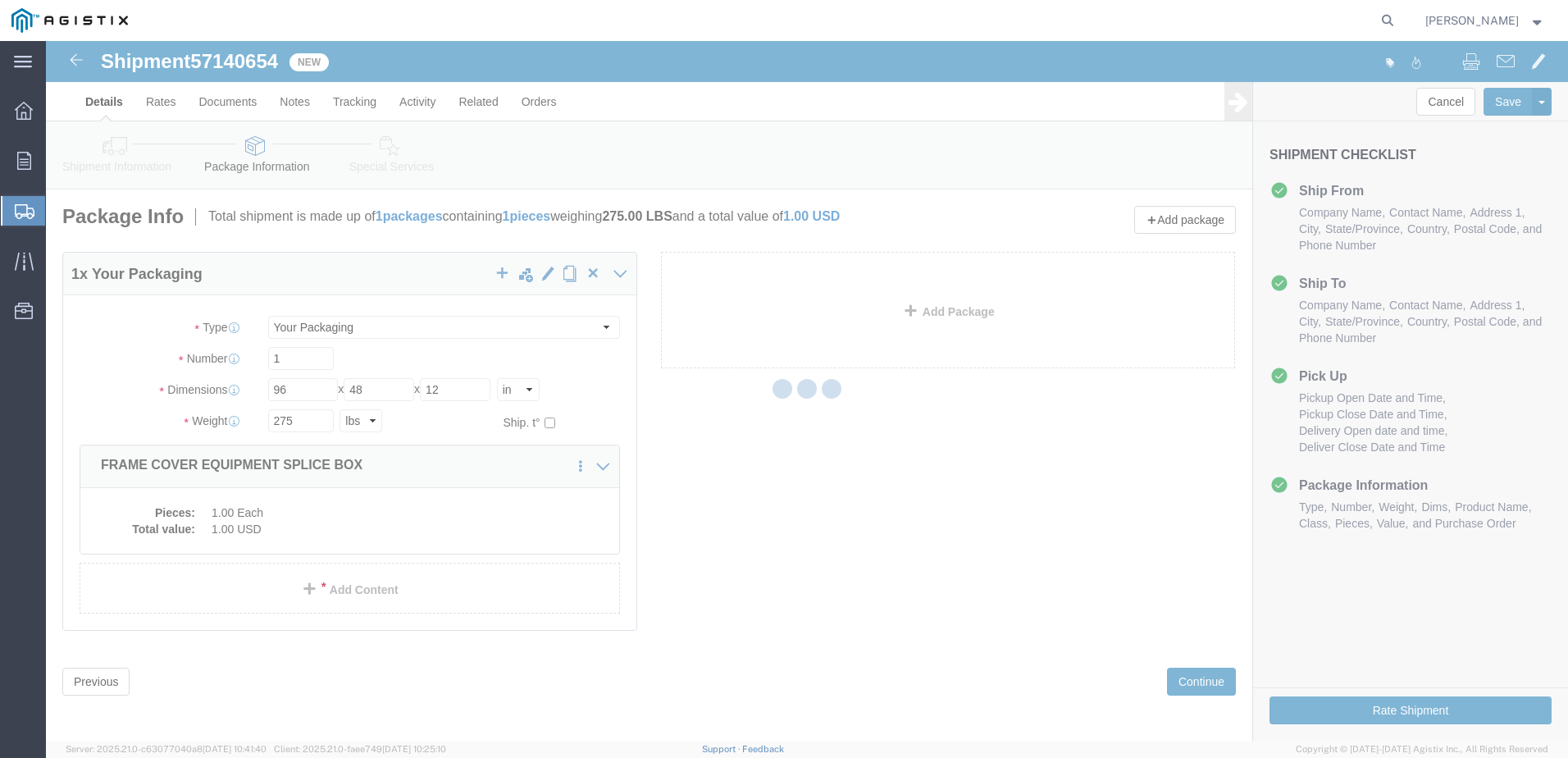
select select
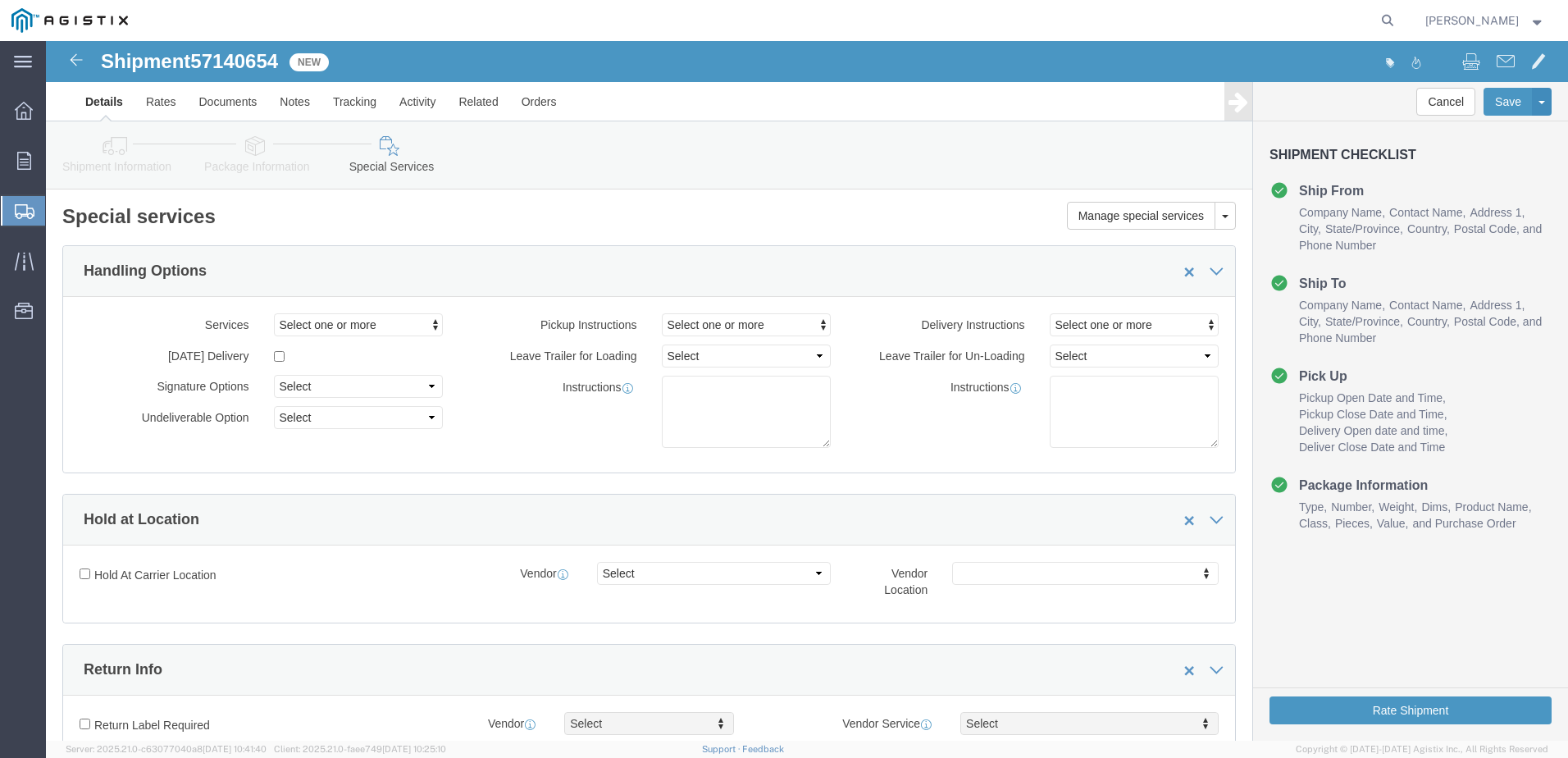
click icon
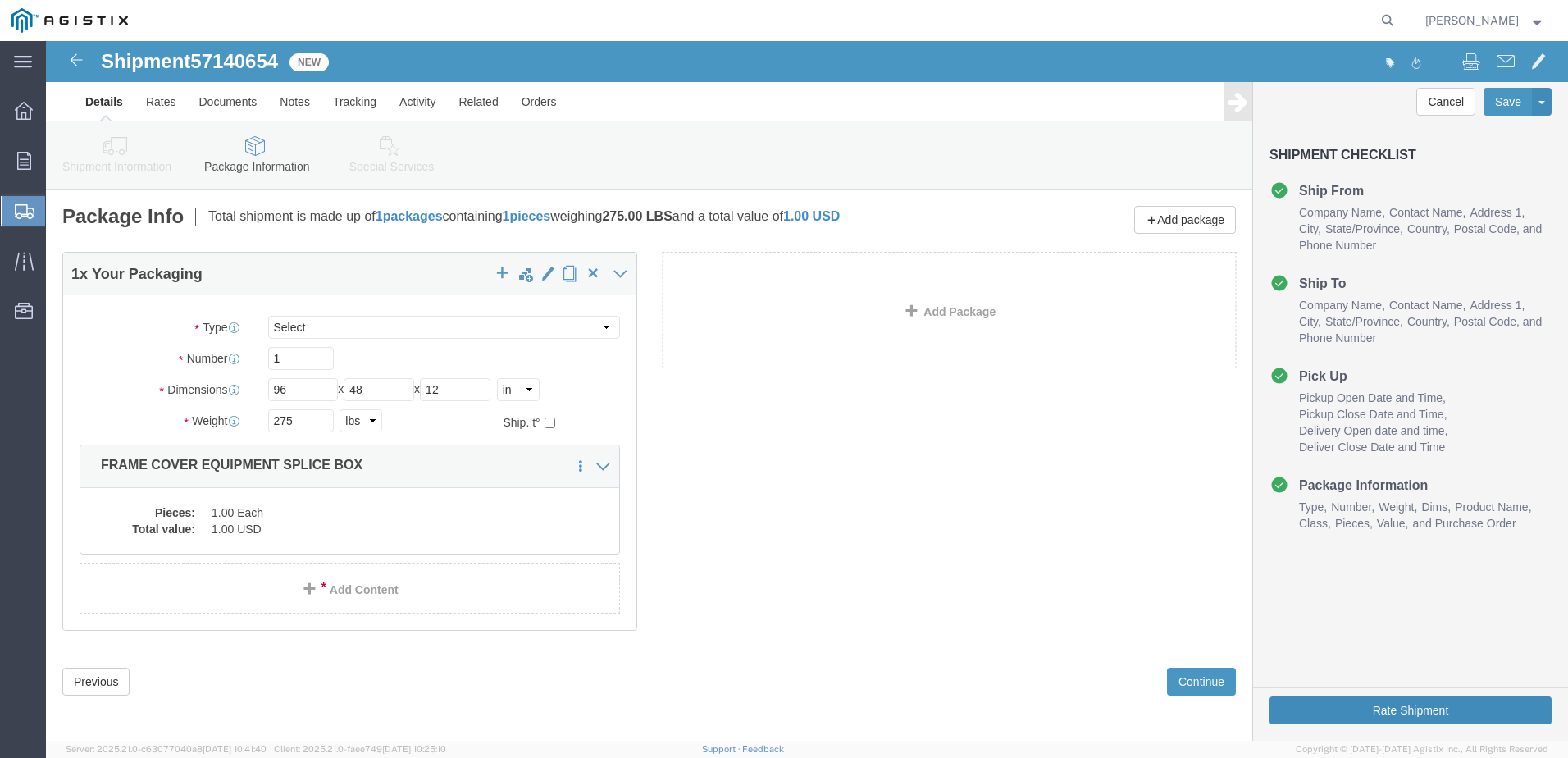
click button "Rate Shipment"
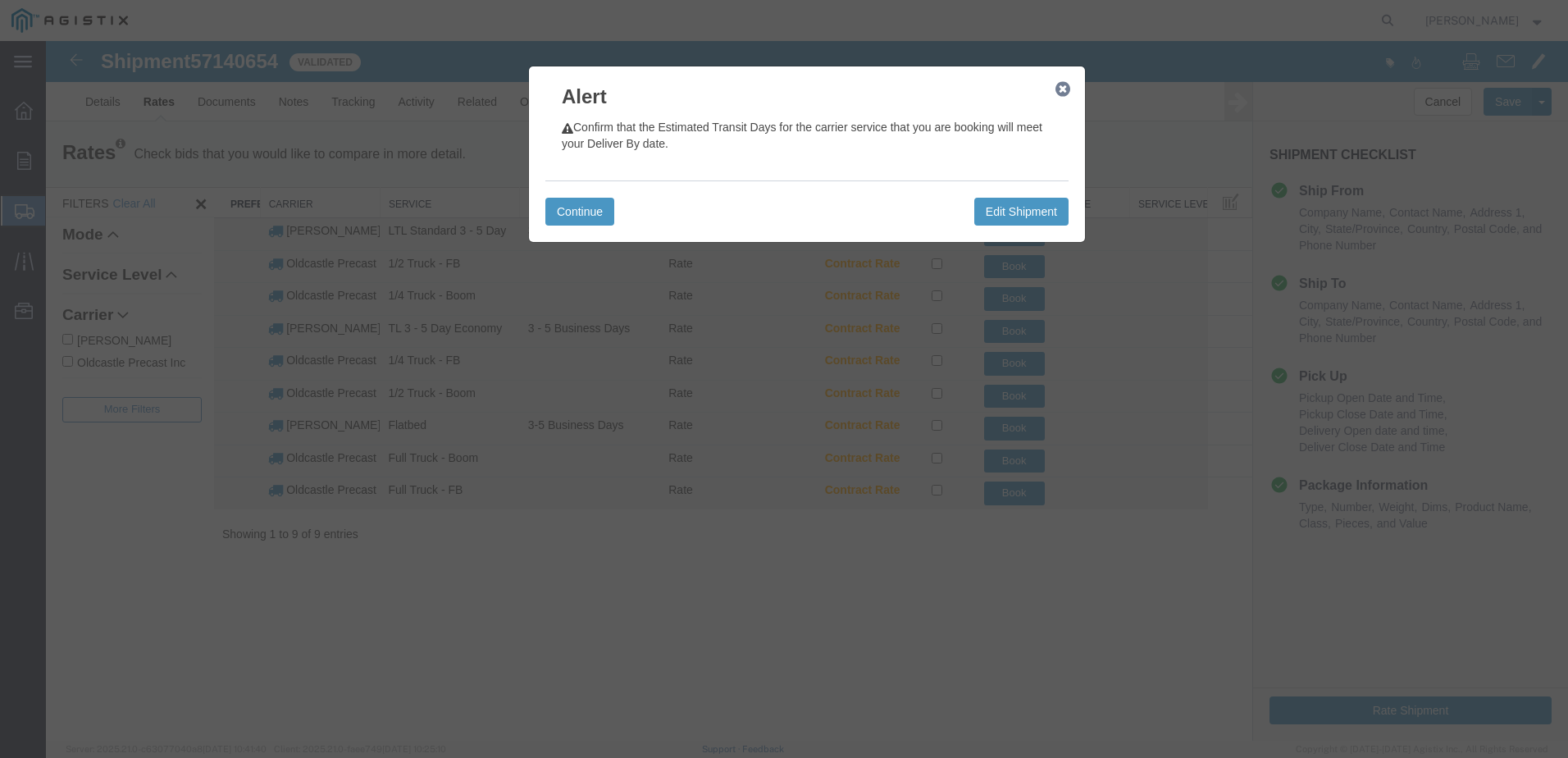
click at [1068, 93] on icon "button" at bounding box center [1063, 89] width 15 height 13
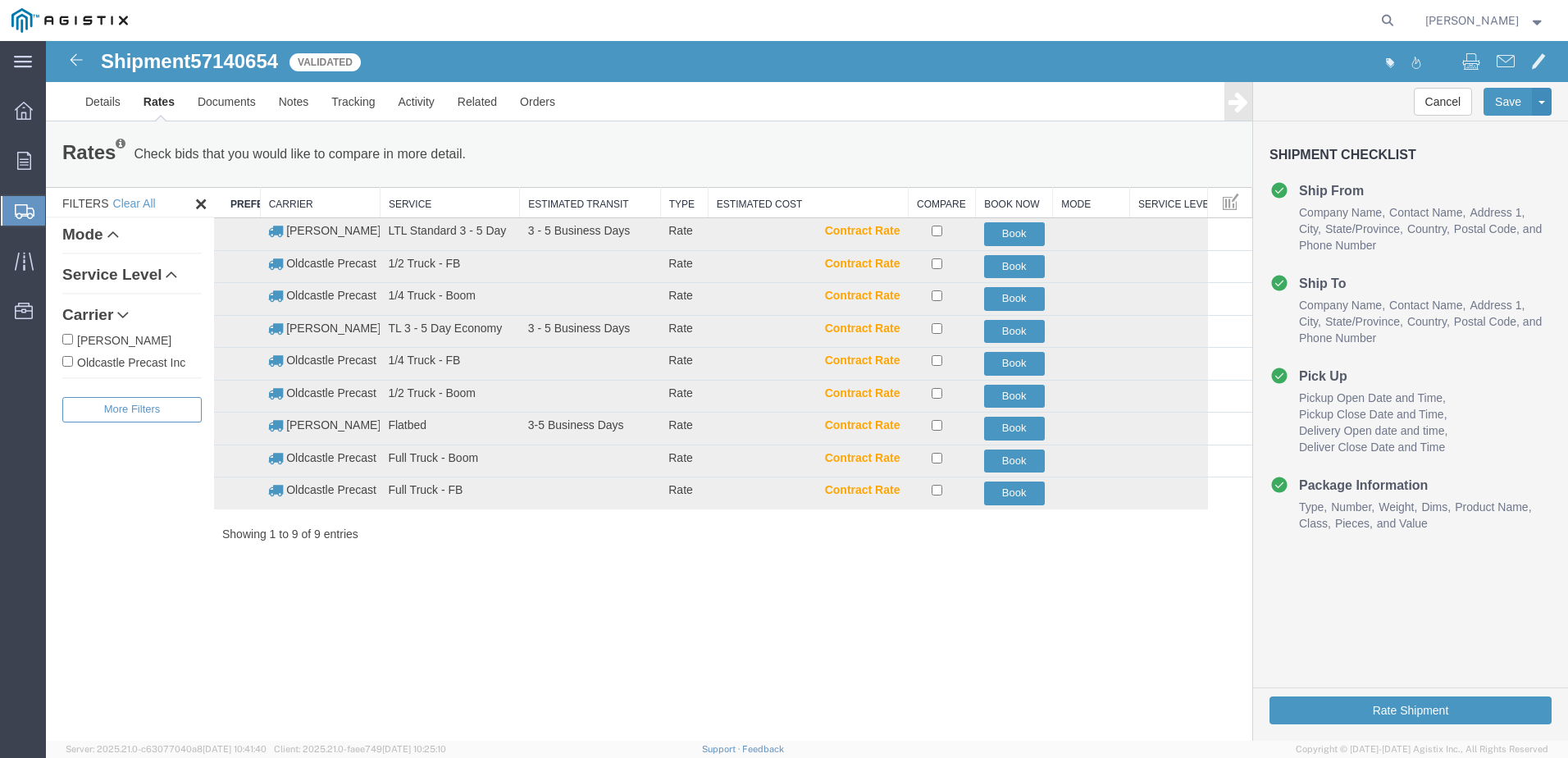
click at [157, 358] on label "Oldcastle Precast Inc" at bounding box center [132, 362] width 140 height 18
click at [73, 358] on input "Oldcastle Precast Inc" at bounding box center [68, 361] width 11 height 11
checkbox input "true"
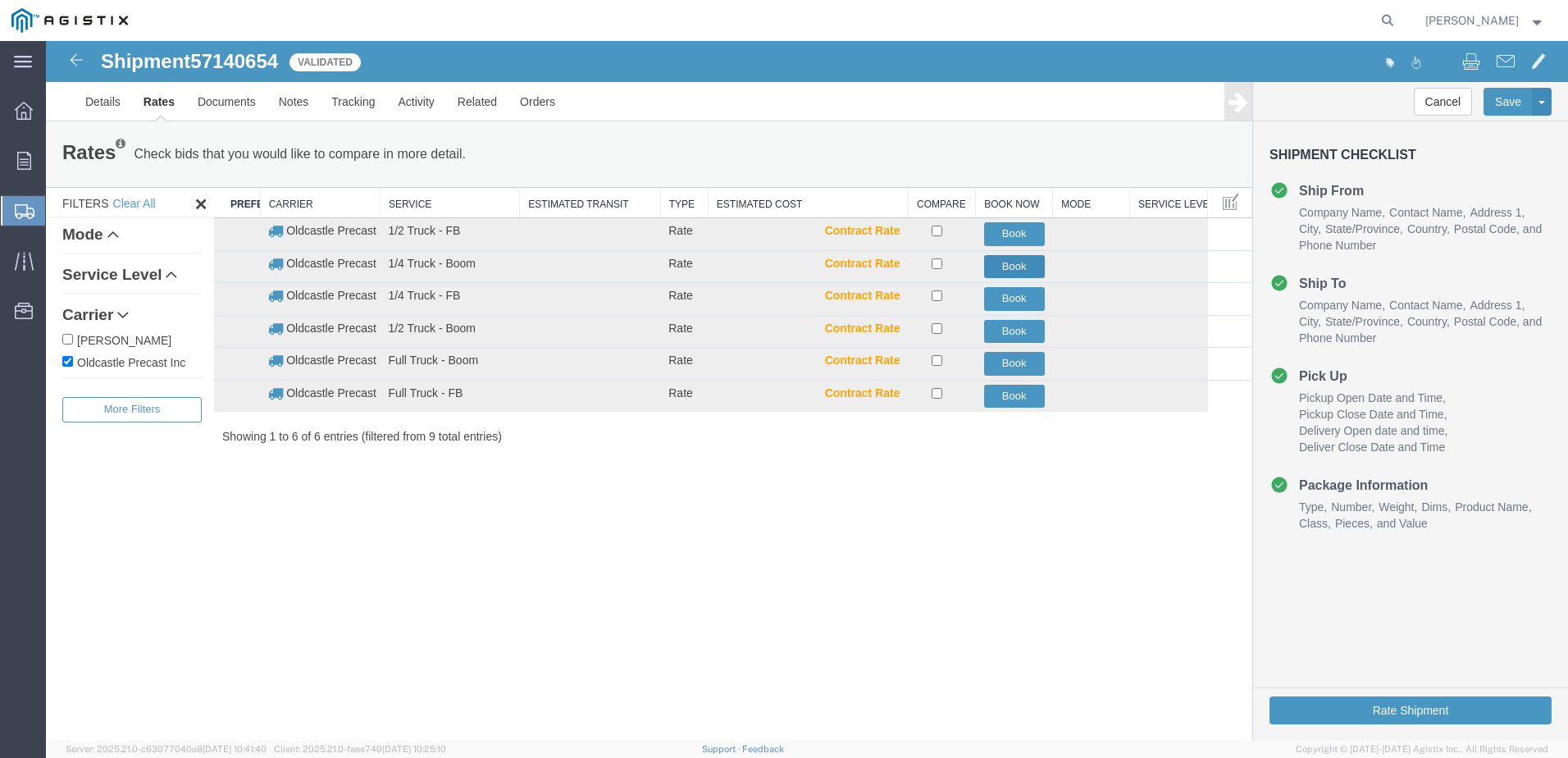
click at [1013, 271] on button "Book" at bounding box center [1014, 267] width 61 height 24
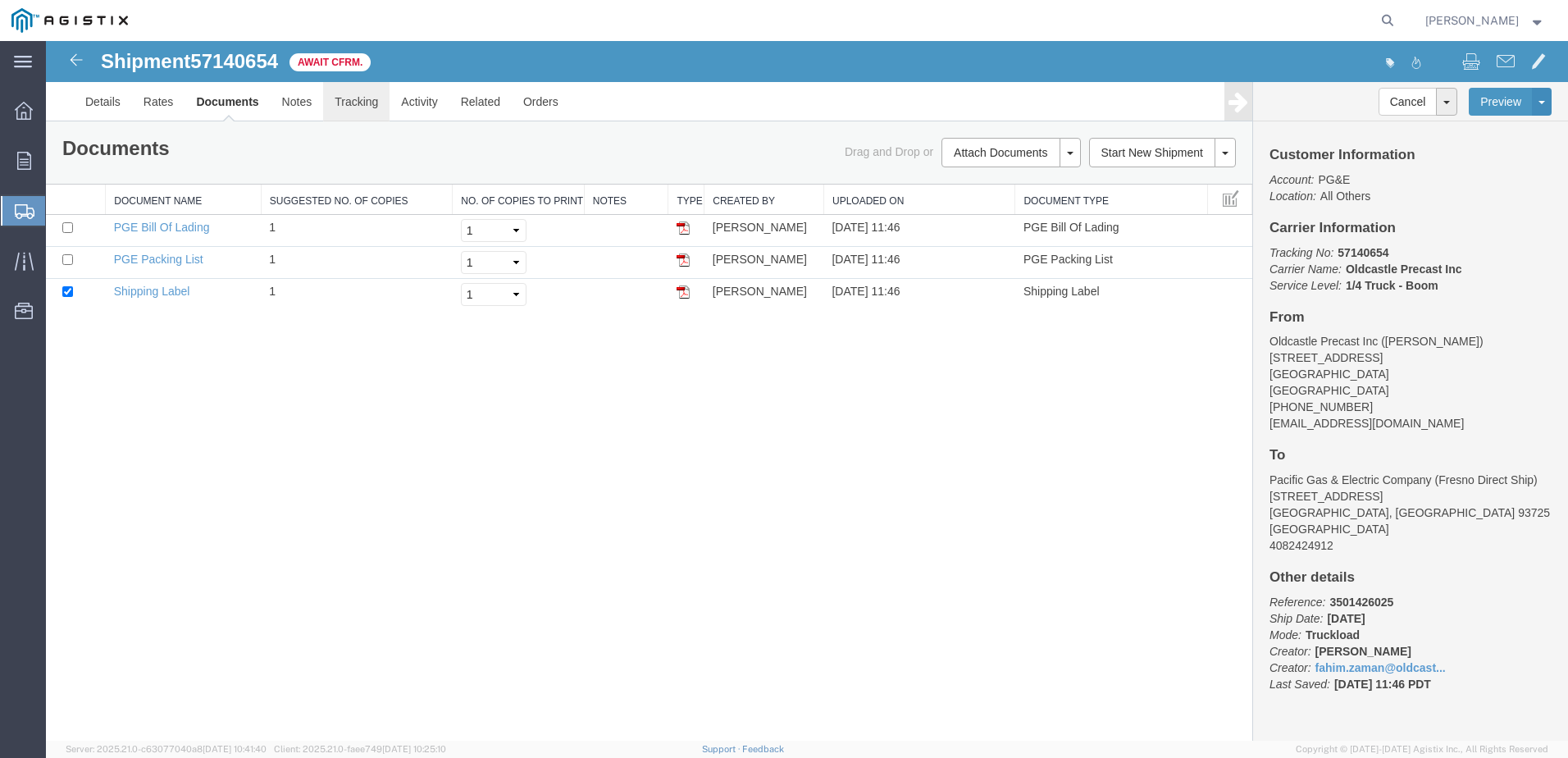
click at [364, 105] on link "Tracking" at bounding box center [356, 101] width 66 height 40
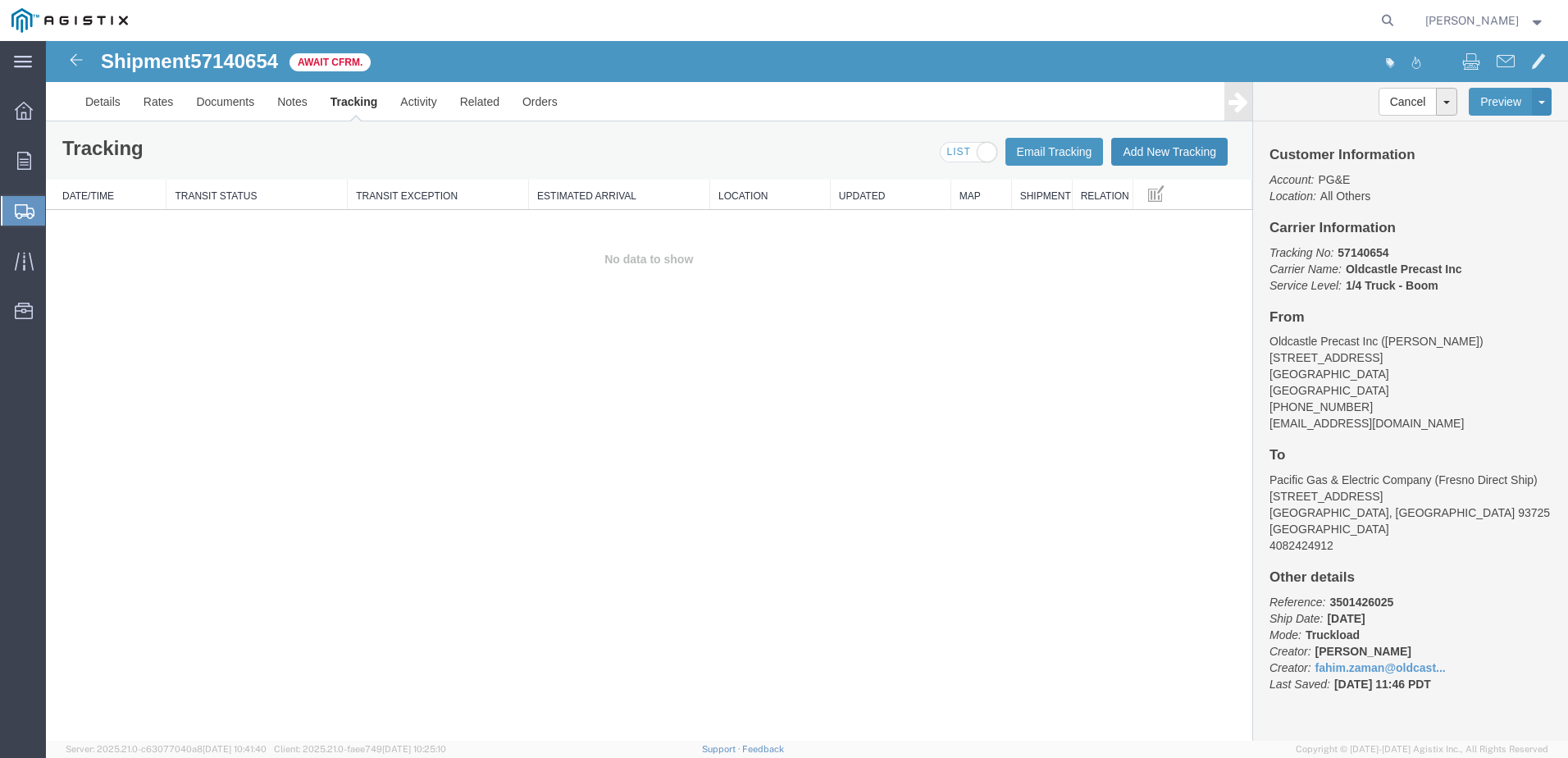
click at [1157, 160] on button "Add New Tracking" at bounding box center [1169, 152] width 117 height 28
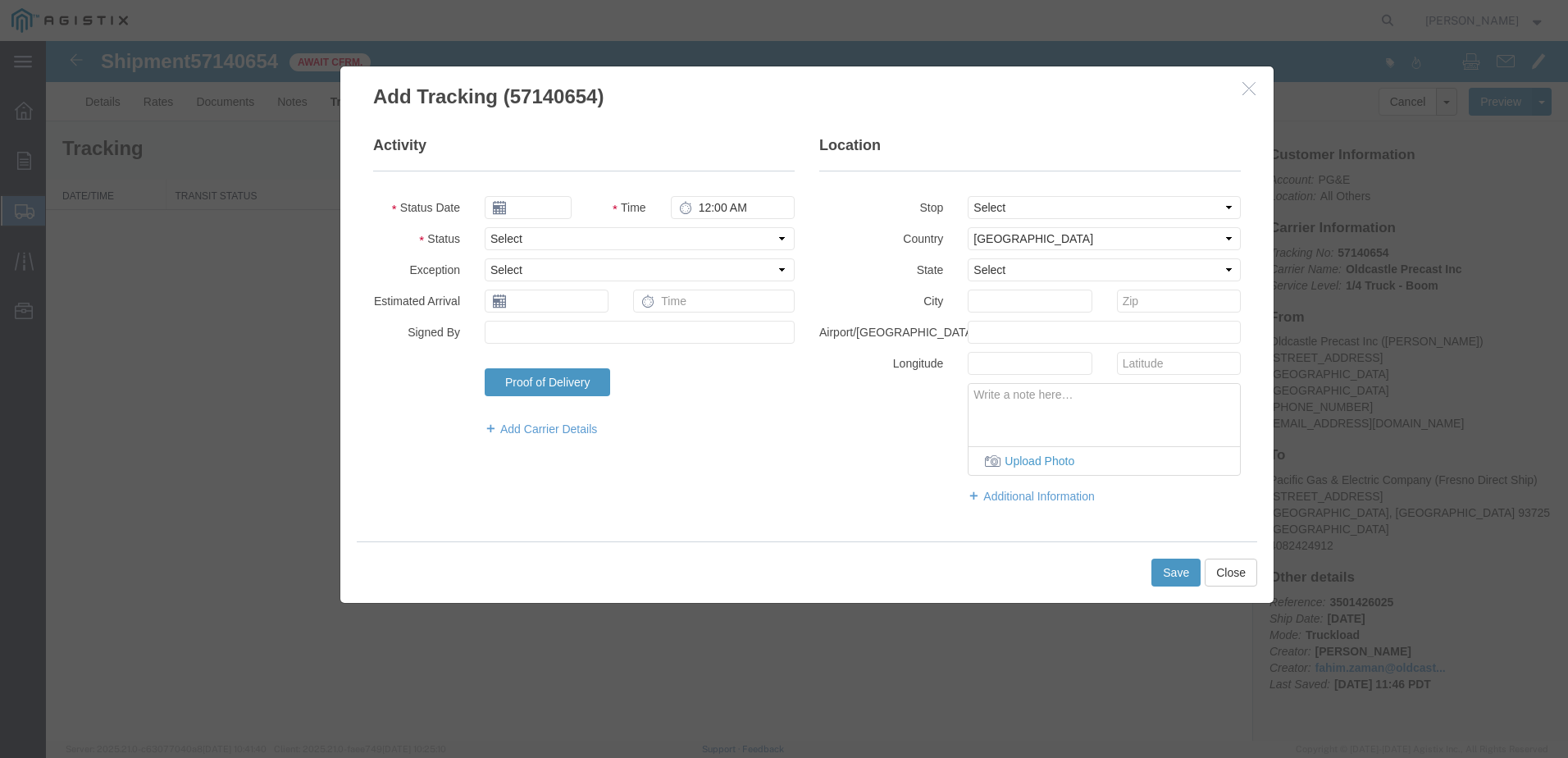
type input "[DATE]"
type input "12:00 PM"
click at [532, 230] on select "Select Arrival Notice Available Arrival Notice Imported Arrive at Delivery Loca…" at bounding box center [639, 238] width 310 height 23
select select "DELIVRED"
click at [485, 227] on select "Select Arrival Notice Available Arrival Notice Imported Arrive at Delivery Loca…" at bounding box center [639, 238] width 310 height 23
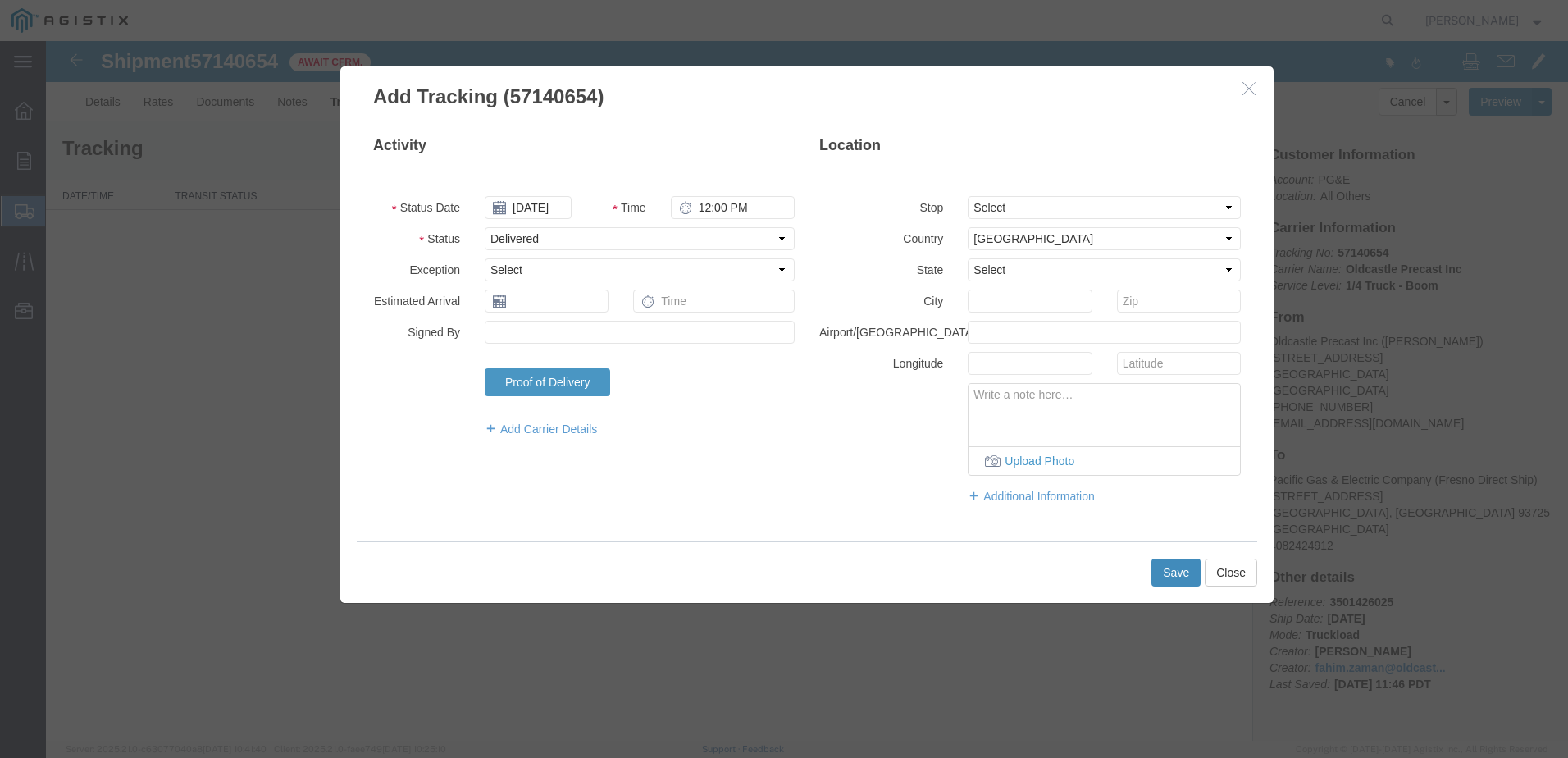
click at [1168, 568] on button "Save" at bounding box center [1176, 572] width 50 height 28
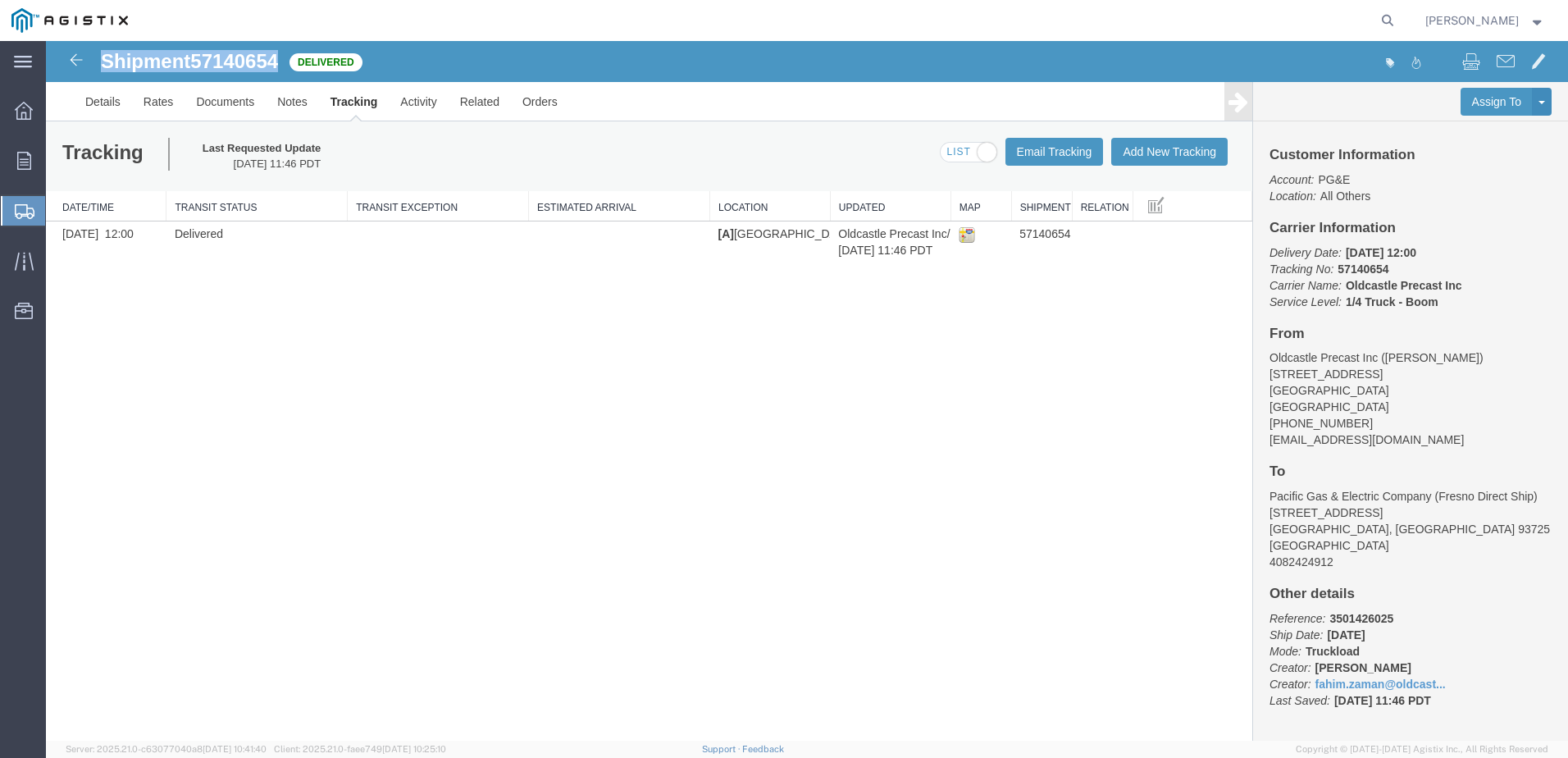
drag, startPoint x: 255, startPoint y: 59, endPoint x: 105, endPoint y: 59, distance: 150.0
click at [105, 59] on h1 "Shipment 57140654" at bounding box center [189, 61] width 177 height 21
copy h1 "Shipment 57140654"
